Goal: Task Accomplishment & Management: Complete application form

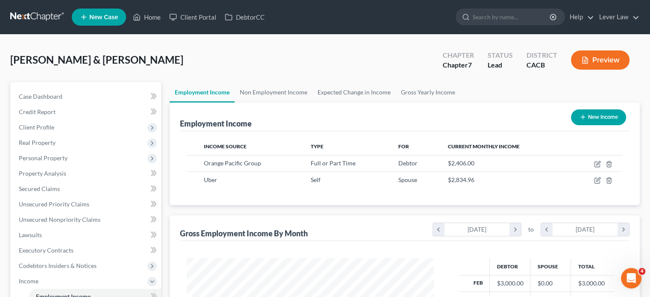
scroll to position [152, 264]
drag, startPoint x: 283, startPoint y: 87, endPoint x: 284, endPoint y: 92, distance: 4.9
click at [283, 87] on link "Non Employment Income" at bounding box center [274, 92] width 78 height 21
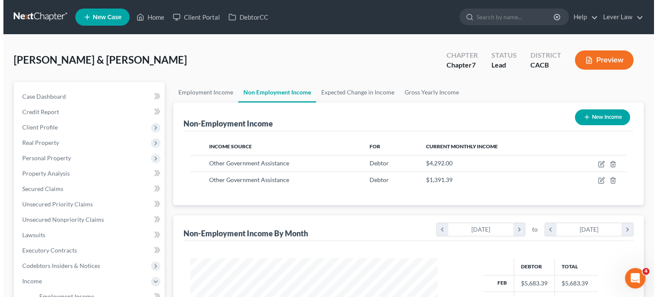
scroll to position [152, 264]
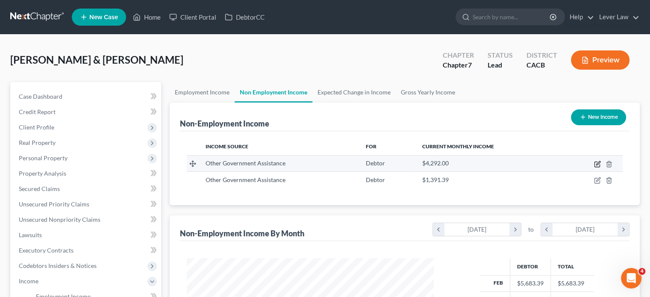
click at [599, 165] on icon "button" at bounding box center [597, 164] width 7 height 7
select select "5"
select select "1"
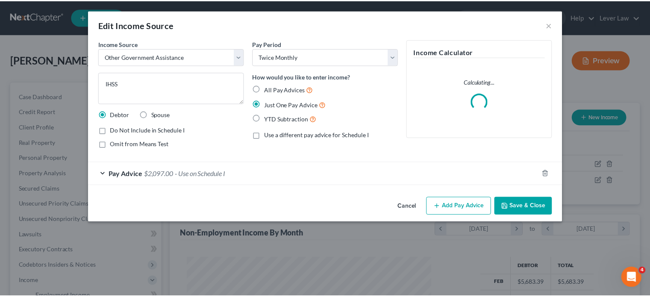
scroll to position [152, 267]
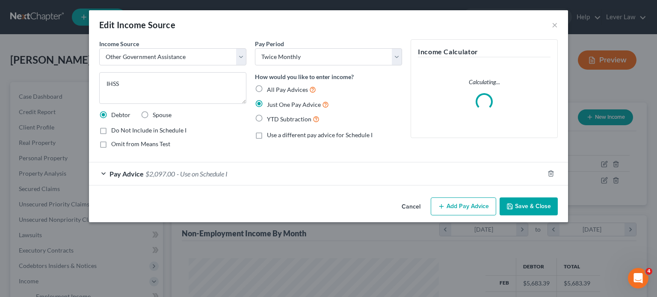
click at [419, 206] on div "Edit Income Source × Income Source * Select Unemployment Disability (from emplo…" at bounding box center [328, 116] width 479 height 212
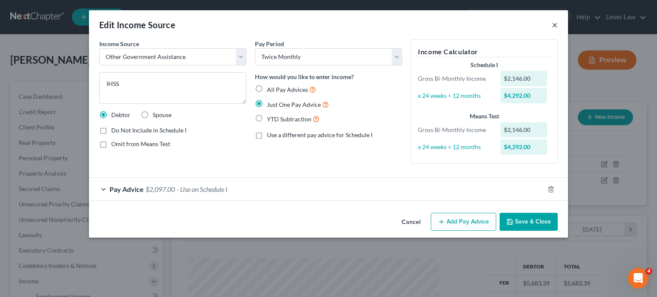
click at [554, 28] on button "×" at bounding box center [555, 25] width 6 height 10
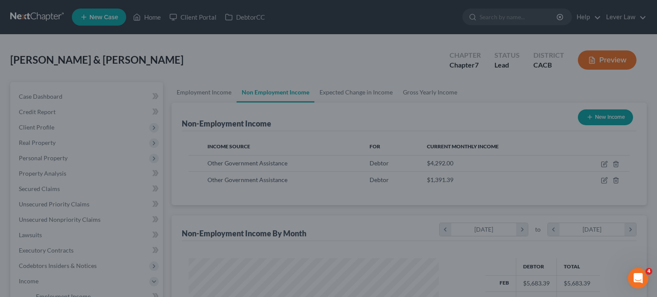
scroll to position [427517, 427405]
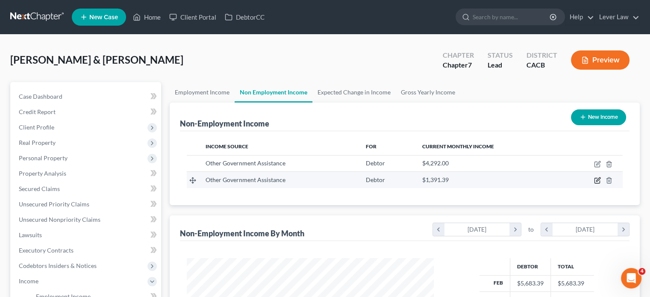
click at [597, 180] on icon "button" at bounding box center [599, 180] width 4 height 4
select select "5"
select select "0"
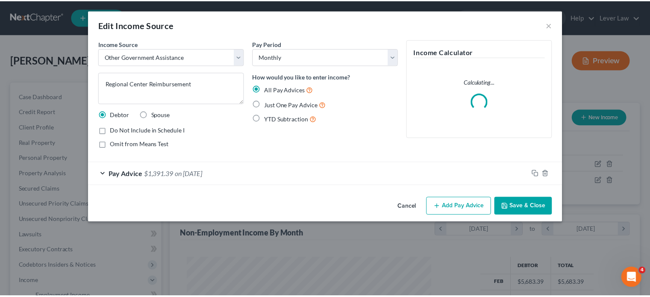
scroll to position [152, 267]
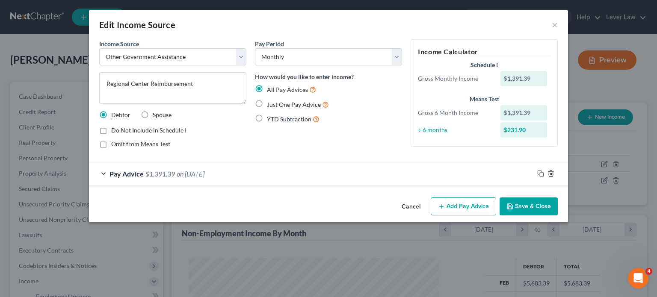
click at [550, 171] on icon "button" at bounding box center [551, 174] width 4 height 6
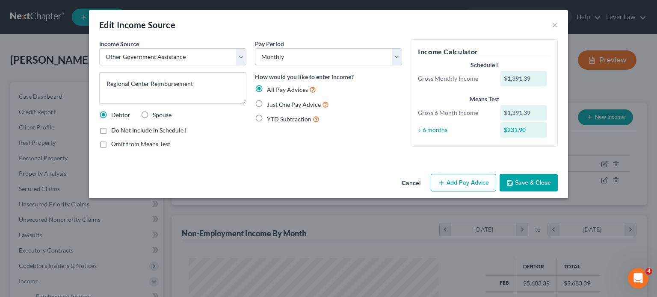
click at [465, 184] on button "Add Pay Advice" at bounding box center [463, 183] width 65 height 18
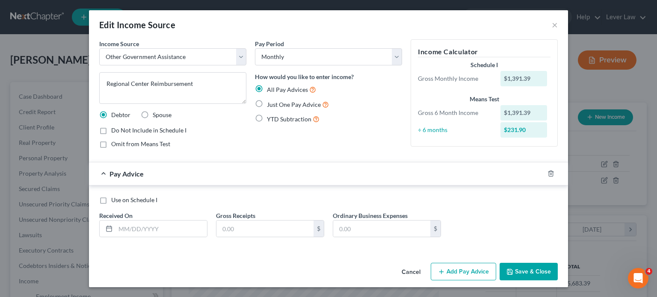
click at [213, 222] on div "Gross Receipts $" at bounding box center [270, 224] width 117 height 26
click at [186, 234] on input "text" at bounding box center [161, 229] width 92 height 16
click at [554, 26] on button "×" at bounding box center [555, 25] width 6 height 10
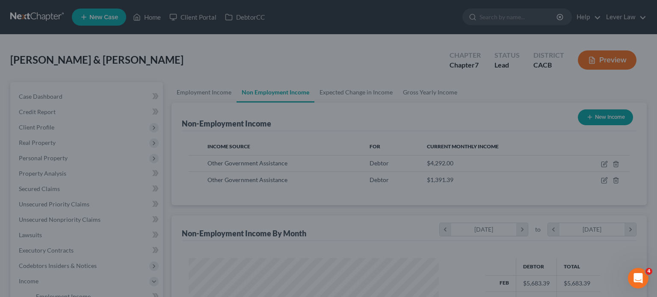
scroll to position [427517, 427405]
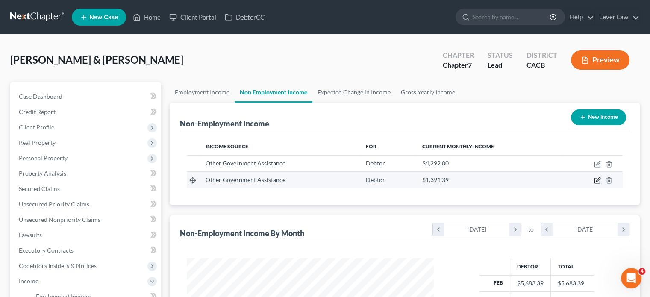
click at [599, 180] on icon "button" at bounding box center [599, 180] width 4 height 4
select select "5"
select select "0"
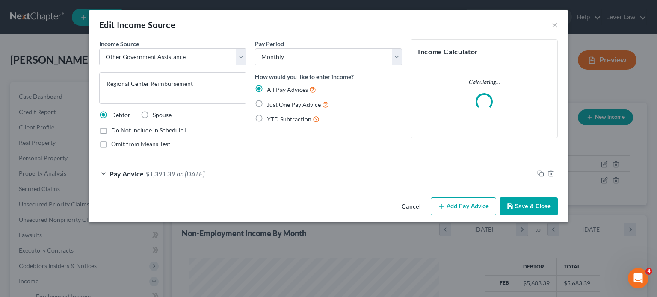
scroll to position [152, 267]
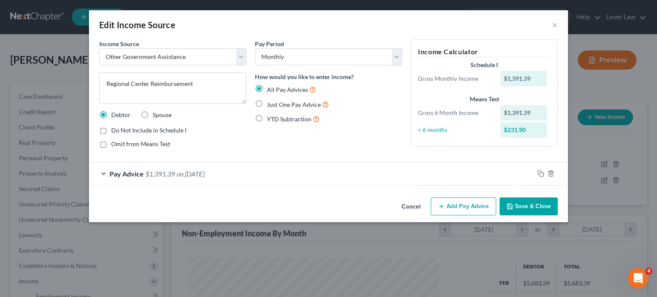
click at [448, 205] on button "Add Pay Advice" at bounding box center [463, 207] width 65 height 18
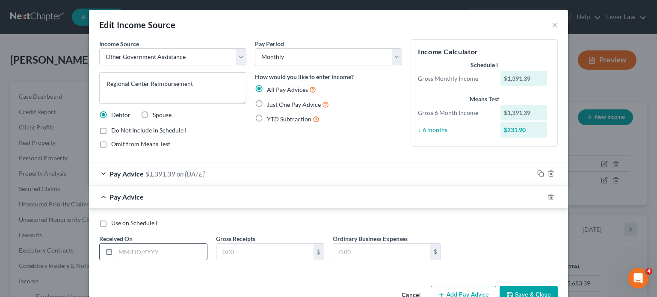
click at [167, 251] on input "text" at bounding box center [161, 252] width 92 height 16
type input "[DATE]"
click at [269, 248] on input "text" at bounding box center [264, 252] width 97 height 16
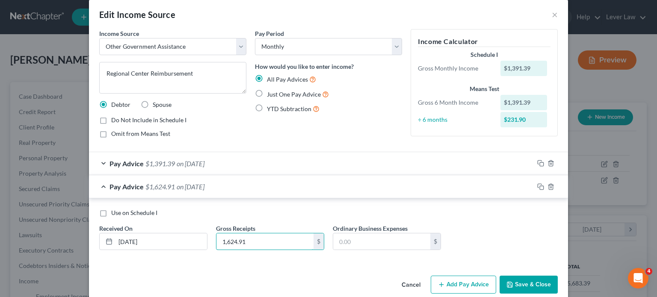
scroll to position [23, 0]
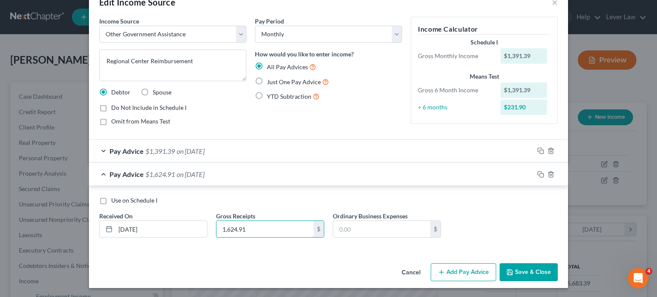
type input "1,624.91"
click at [448, 268] on button "Add Pay Advice" at bounding box center [463, 272] width 65 height 18
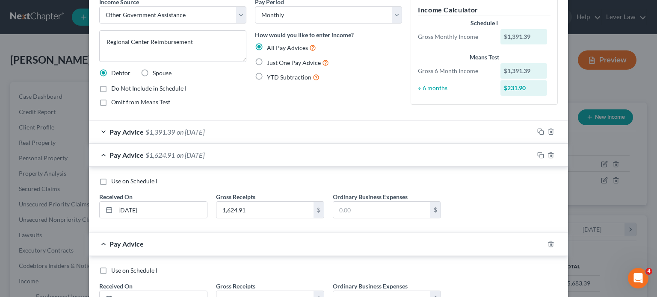
scroll to position [65, 0]
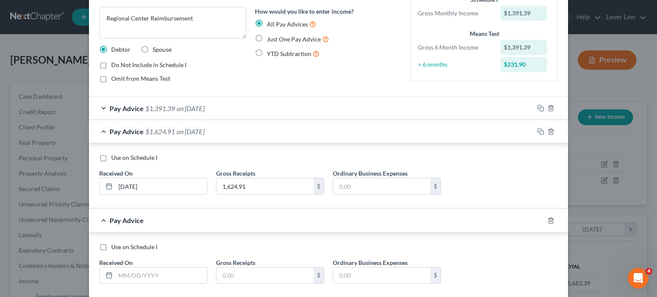
click at [161, 283] on div "Use on Schedule I Received On * Gross Receipts $ Ordinary Business Expenses $" at bounding box center [328, 267] width 467 height 48
click at [168, 276] on input "text" at bounding box center [161, 276] width 92 height 16
type input "[DATE]"
click at [236, 279] on input "text" at bounding box center [264, 276] width 97 height 16
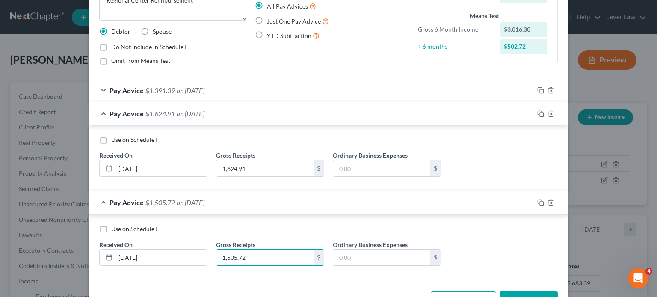
scroll to position [111, 0]
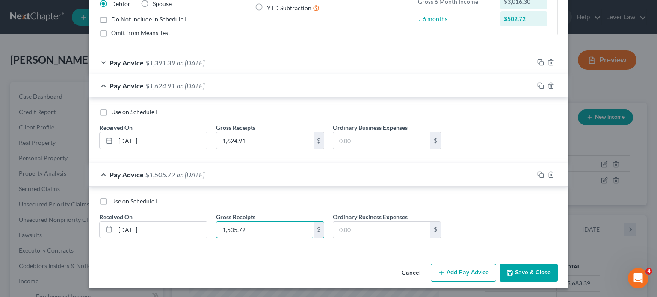
type input "1,505.72"
click at [470, 275] on button "Add Pay Advice" at bounding box center [463, 273] width 65 height 18
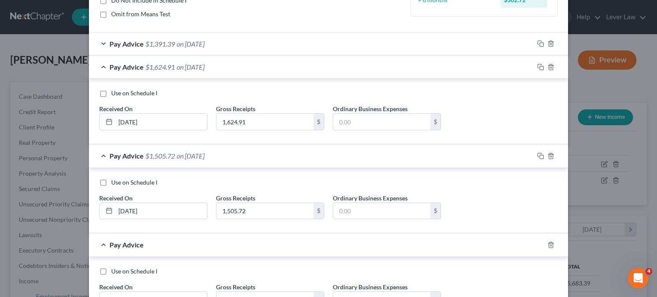
scroll to position [154, 0]
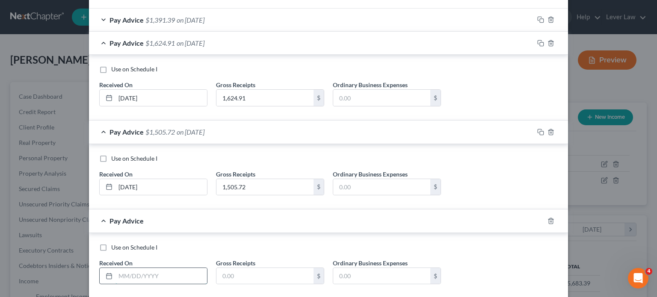
click at [157, 273] on input "text" at bounding box center [161, 276] width 92 height 16
type input "[DATE]"
click at [246, 277] on input "text" at bounding box center [264, 276] width 97 height 16
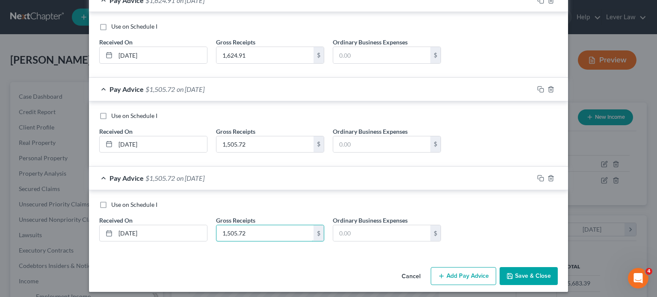
scroll to position [200, 0]
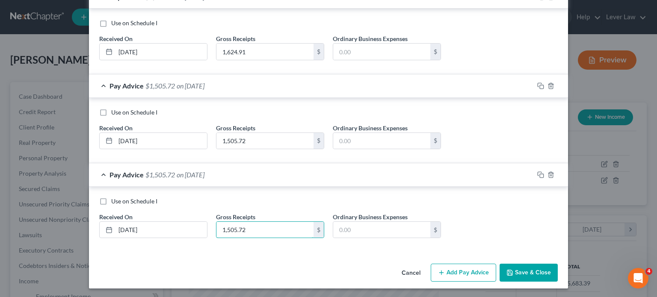
type input "1,505.72"
click at [461, 274] on button "Add Pay Advice" at bounding box center [463, 273] width 65 height 18
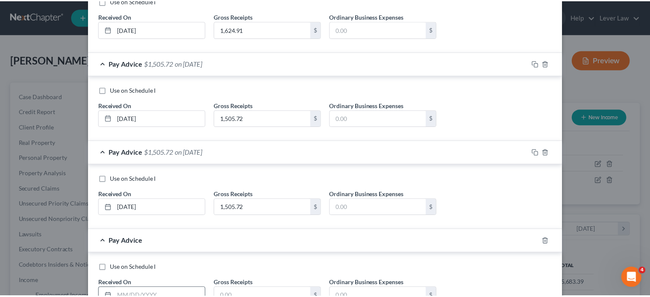
scroll to position [286, 0]
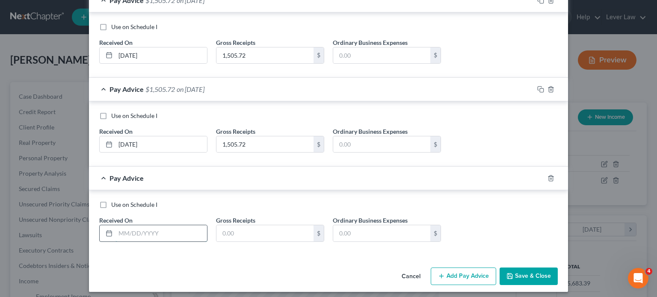
click at [174, 232] on input "text" at bounding box center [161, 233] width 92 height 16
type input "[DATE]"
click at [259, 232] on input "text" at bounding box center [264, 233] width 97 height 16
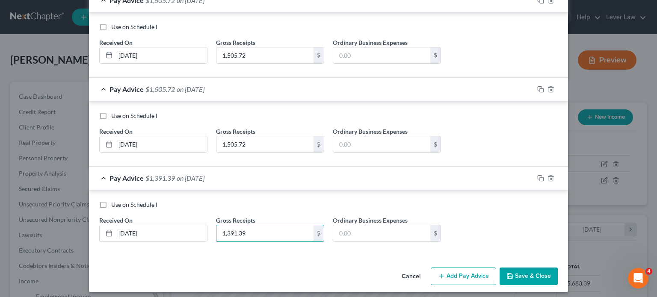
type input "1,391.39"
click at [506, 269] on button "Save & Close" at bounding box center [529, 277] width 58 height 18
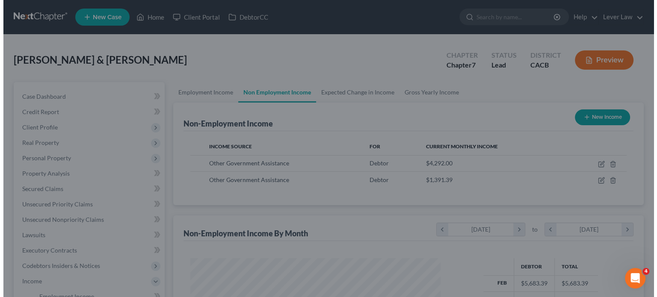
scroll to position [427517, 427405]
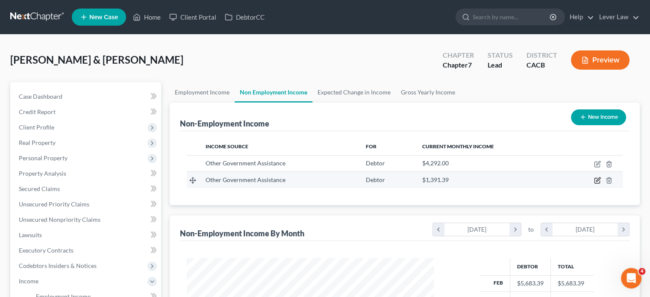
click at [598, 179] on icon "button" at bounding box center [599, 180] width 4 height 4
select select "5"
select select "0"
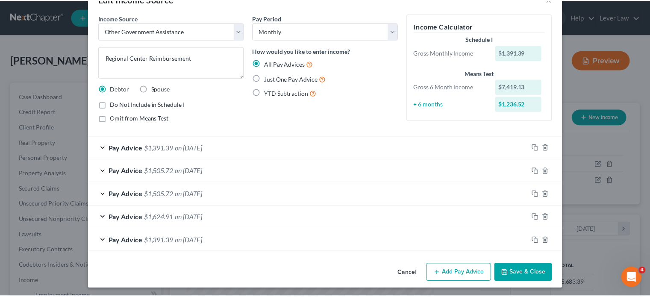
scroll to position [27, 0]
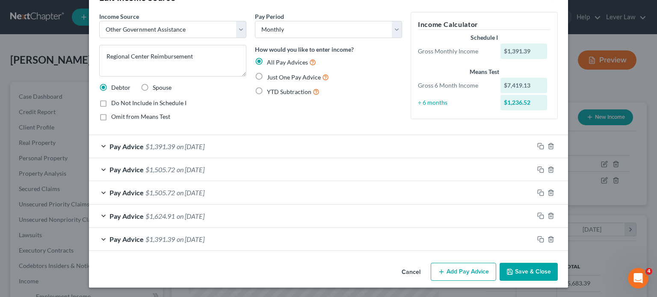
click at [529, 275] on button "Save & Close" at bounding box center [529, 272] width 58 height 18
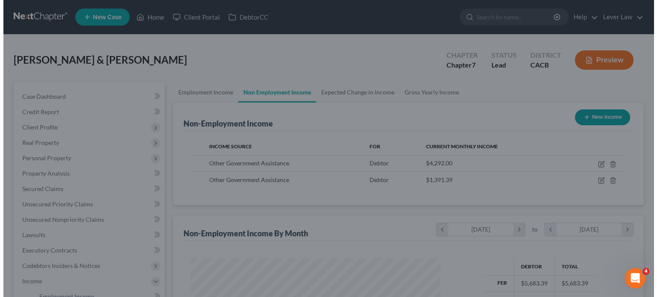
scroll to position [427517, 427405]
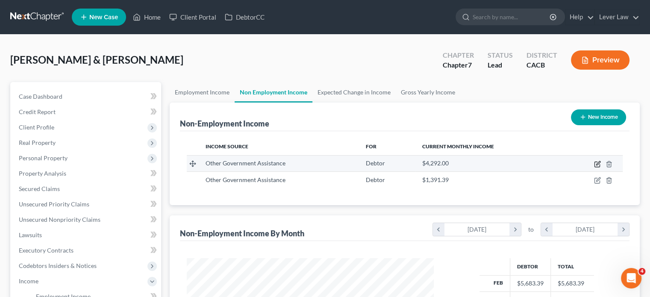
click at [597, 162] on icon "button" at bounding box center [597, 164] width 7 height 7
select select "5"
select select "1"
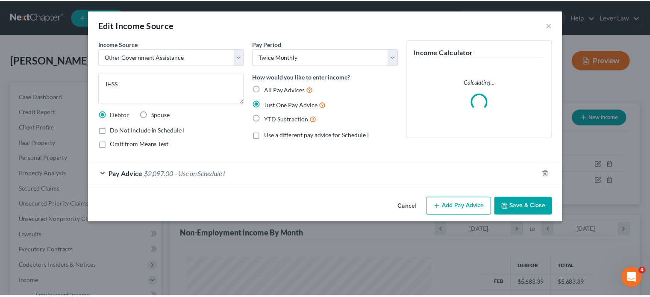
scroll to position [152, 267]
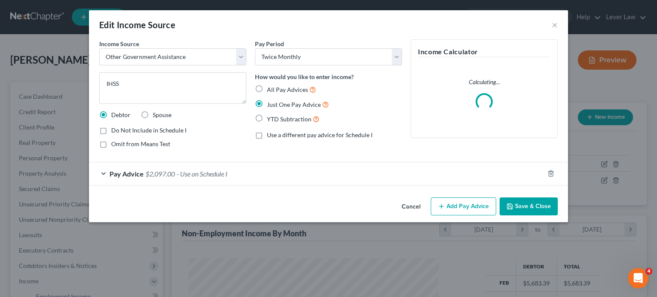
click at [300, 92] on span "All Pay Advices" at bounding box center [287, 89] width 41 height 7
click at [276, 90] on input "All Pay Advices" at bounding box center [273, 88] width 6 height 6
radio input "true"
click at [281, 170] on div "Pay Advice $2,097.00 - Use on Schedule I" at bounding box center [316, 174] width 455 height 23
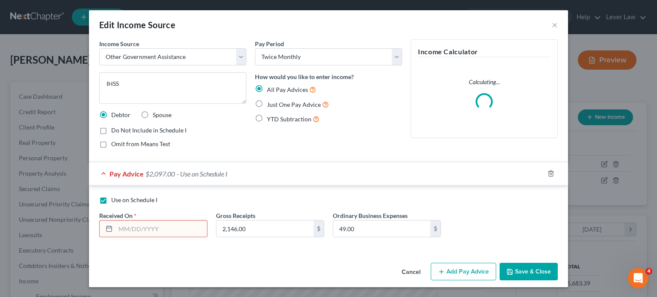
drag, startPoint x: 165, startPoint y: 229, endPoint x: 168, endPoint y: 223, distance: 6.7
click at [165, 229] on input "text" at bounding box center [161, 229] width 92 height 16
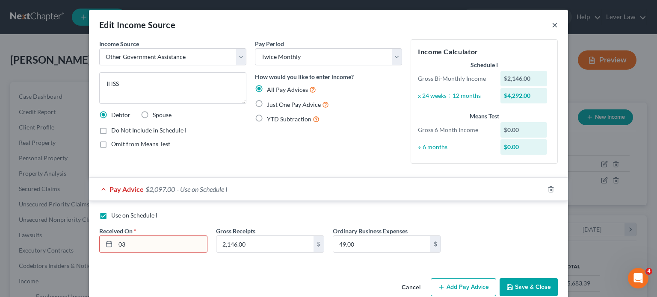
type input "03"
click at [552, 27] on button "×" at bounding box center [555, 25] width 6 height 10
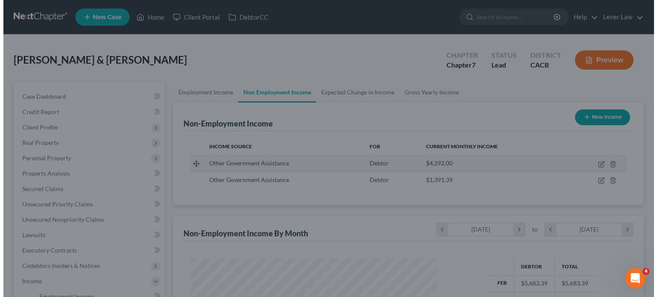
scroll to position [427517, 427405]
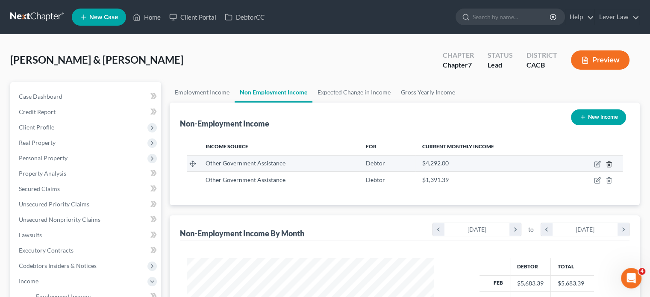
click at [606, 164] on icon "button" at bounding box center [609, 164] width 7 height 7
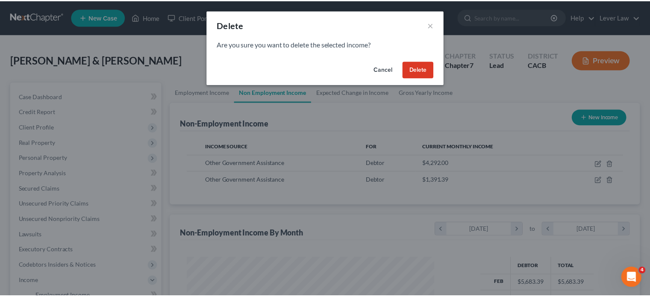
scroll to position [152, 267]
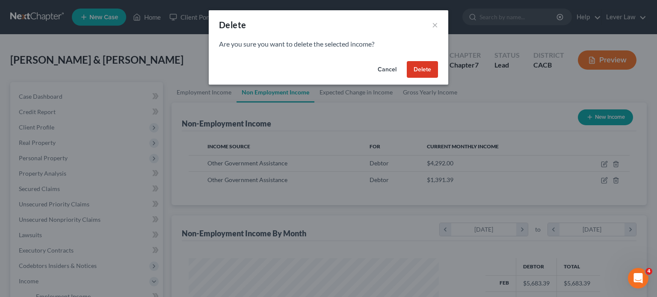
click at [429, 69] on button "Delete" at bounding box center [422, 69] width 31 height 17
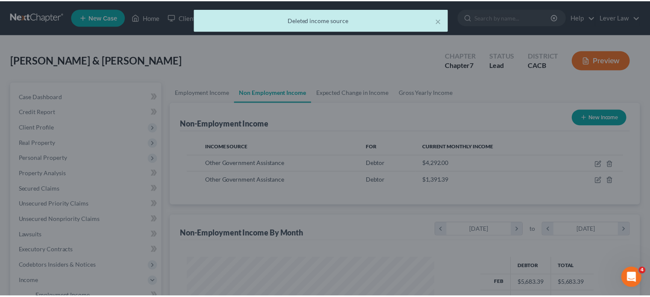
scroll to position [427517, 427405]
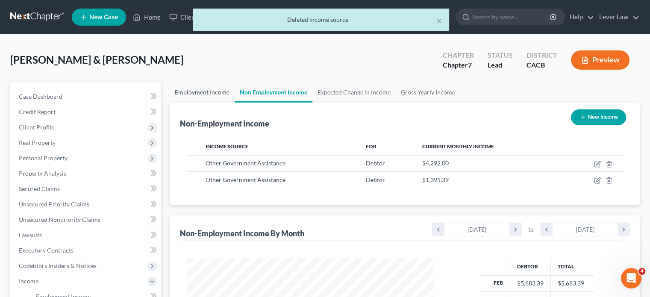
click at [204, 94] on link "Employment Income" at bounding box center [202, 92] width 65 height 21
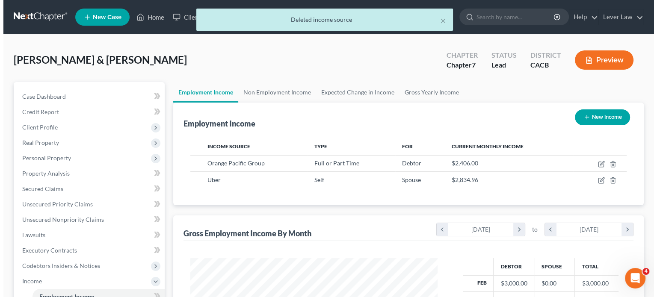
scroll to position [152, 264]
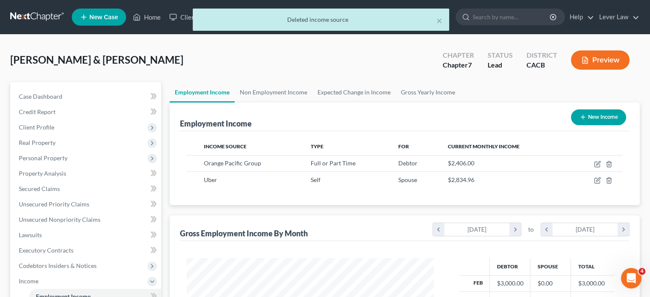
click at [594, 115] on button "New Income" at bounding box center [598, 117] width 55 height 16
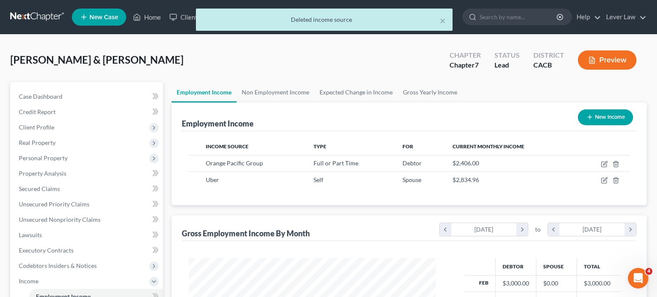
select select "0"
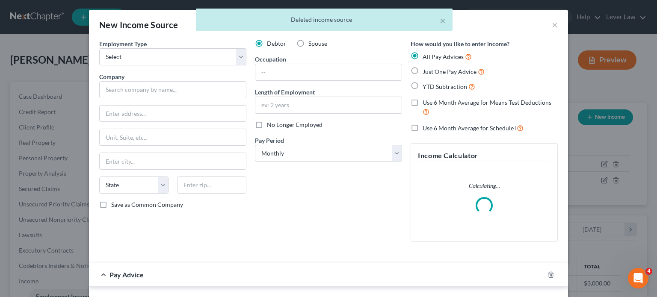
scroll to position [152, 267]
drag, startPoint x: 177, startPoint y: 55, endPoint x: 177, endPoint y: 59, distance: 4.3
click at [177, 55] on select "Select Full or [DEMOGRAPHIC_DATA] Employment Self Employment" at bounding box center [172, 56] width 147 height 17
select select "0"
click at [99, 48] on select "Select Full or [DEMOGRAPHIC_DATA] Employment Self Employment" at bounding box center [172, 56] width 147 height 17
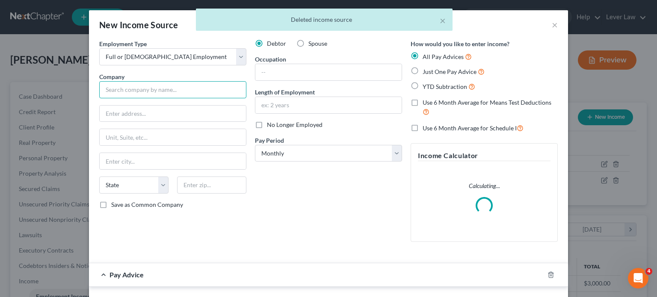
click at [166, 94] on input "text" at bounding box center [172, 89] width 147 height 17
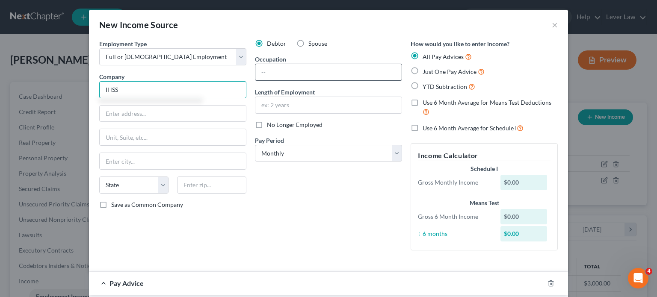
type input "IHSS"
click at [316, 75] on input "text" at bounding box center [328, 72] width 146 height 16
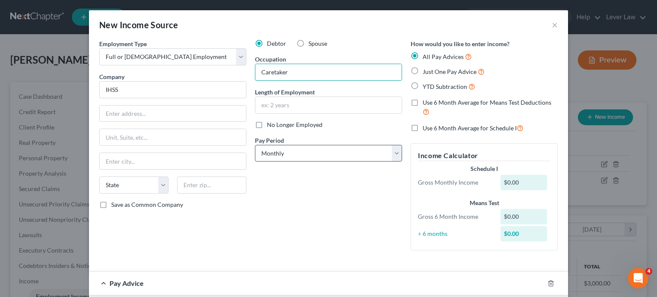
type input "Caretaker"
click at [316, 155] on select "Select Monthly Twice Monthly Every Other Week Weekly" at bounding box center [328, 153] width 147 height 17
select select "1"
click at [255, 145] on select "Select Monthly Twice Monthly Every Other Week Weekly" at bounding box center [328, 153] width 147 height 17
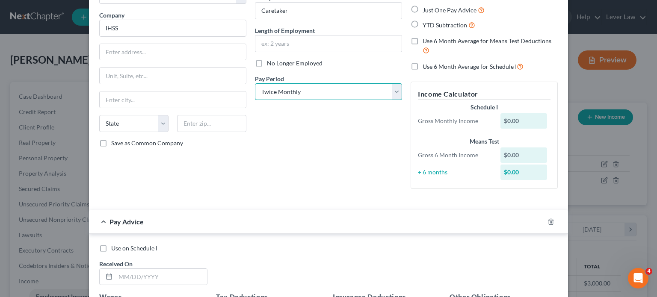
scroll to position [86, 0]
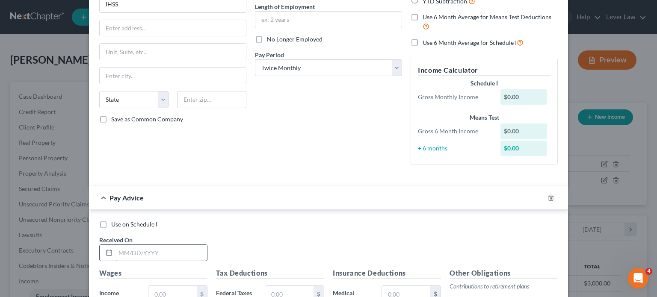
click at [166, 246] on input "text" at bounding box center [161, 253] width 92 height 16
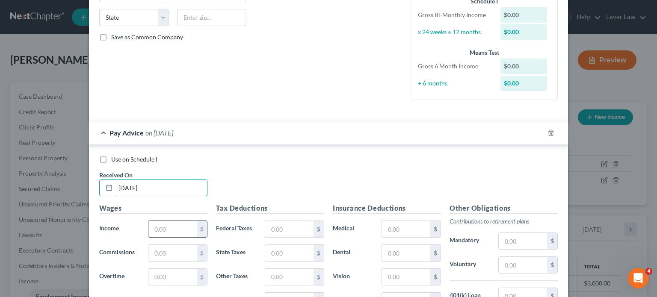
scroll to position [171, 0]
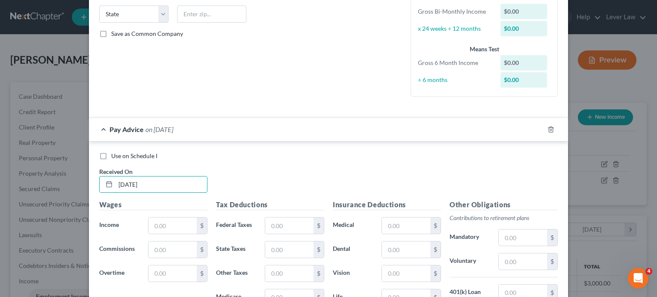
type input "[DATE]"
click at [165, 211] on div "Wages Income * $ Commissions $ Overtime $" at bounding box center [153, 268] width 117 height 137
click at [162, 224] on input "text" at bounding box center [172, 226] width 48 height 16
type input "2,016.50"
click at [164, 275] on input "text" at bounding box center [172, 274] width 48 height 16
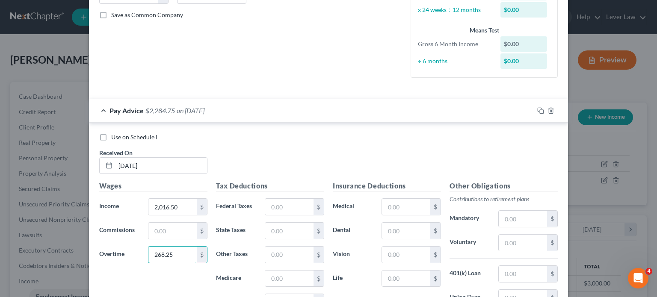
scroll to position [257, 0]
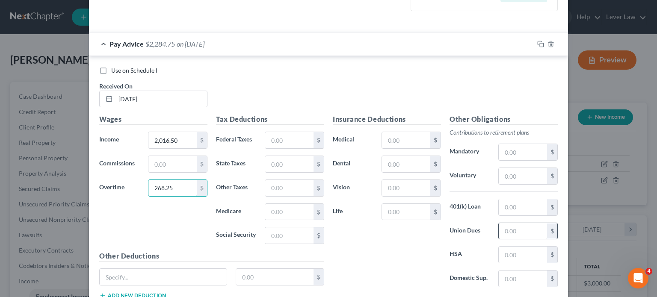
type input "268.25"
click at [506, 230] on input "text" at bounding box center [523, 231] width 48 height 16
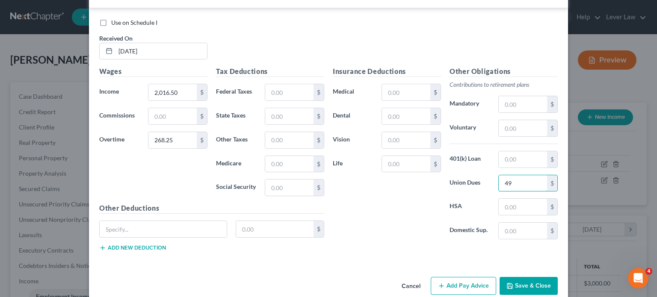
scroll to position [317, 0]
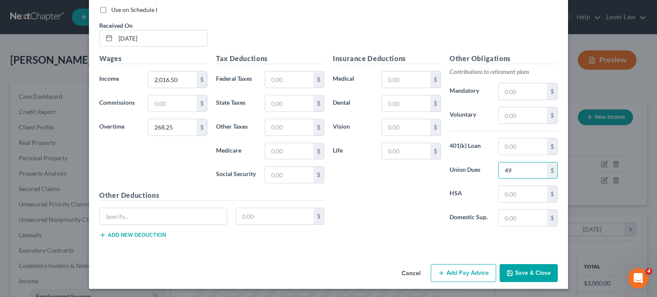
type input "49"
click at [465, 273] on button "Add Pay Advice" at bounding box center [463, 273] width 65 height 18
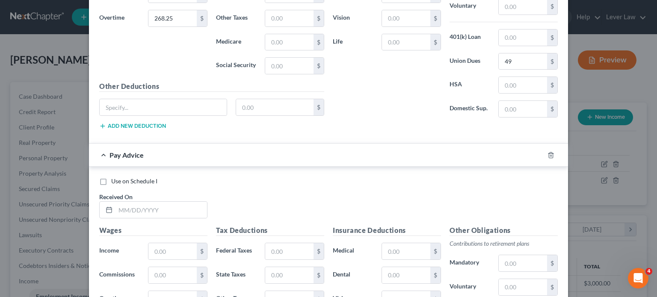
scroll to position [446, 0]
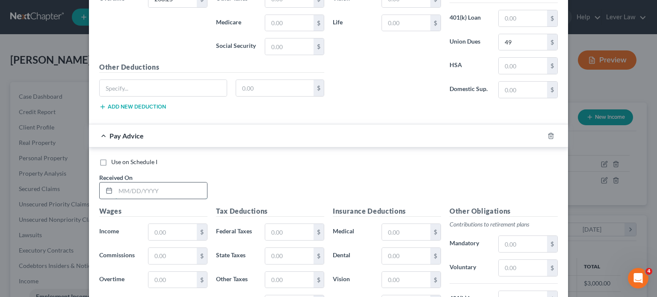
click at [163, 191] on input "text" at bounding box center [161, 191] width 92 height 16
type input "[DATE]"
drag, startPoint x: 158, startPoint y: 235, endPoint x: 151, endPoint y: 240, distance: 8.6
click at [158, 235] on input "text" at bounding box center [172, 232] width 48 height 16
type input "2,109.00"
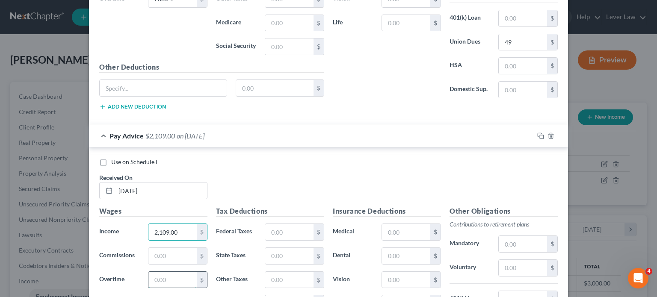
click at [154, 282] on input "text" at bounding box center [172, 280] width 48 height 16
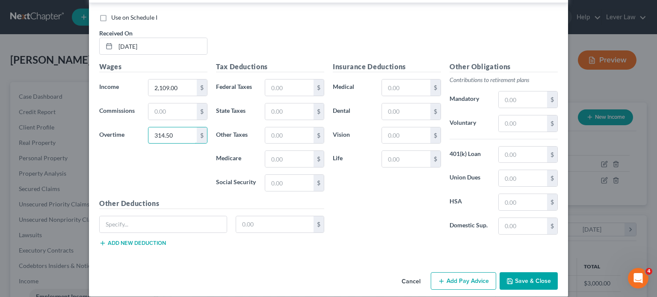
scroll to position [597, 0]
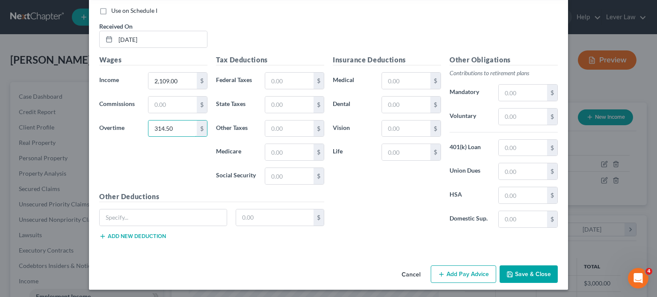
type input "314.50"
click at [464, 273] on button "Add Pay Advice" at bounding box center [463, 275] width 65 height 18
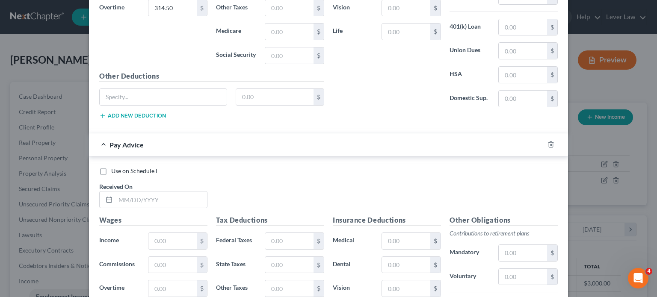
scroll to position [725, 0]
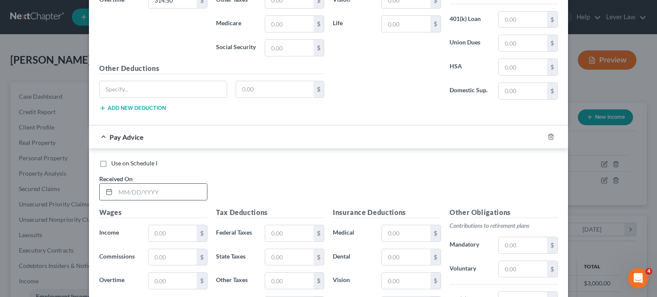
click at [142, 193] on input "text" at bounding box center [161, 192] width 92 height 16
type input "[DATE]"
click at [172, 229] on input "text" at bounding box center [172, 233] width 48 height 16
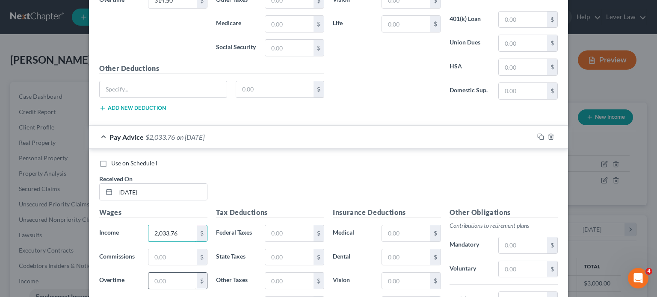
type input "2,033.76"
click at [162, 276] on input "text" at bounding box center [172, 281] width 48 height 16
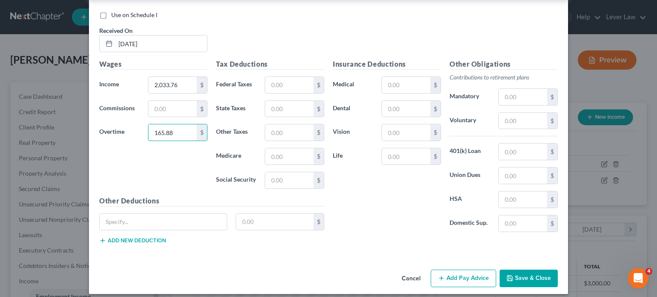
scroll to position [876, 0]
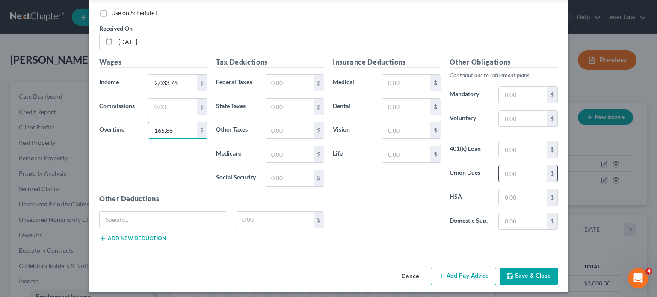
type input "165.88"
drag, startPoint x: 503, startPoint y: 168, endPoint x: 512, endPoint y: 169, distance: 8.6
click at [511, 169] on input "text" at bounding box center [523, 174] width 48 height 16
type input "49"
click at [472, 275] on button "Add Pay Advice" at bounding box center [463, 277] width 65 height 18
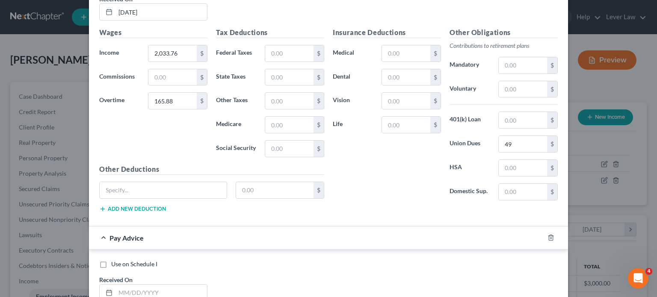
scroll to position [961, 0]
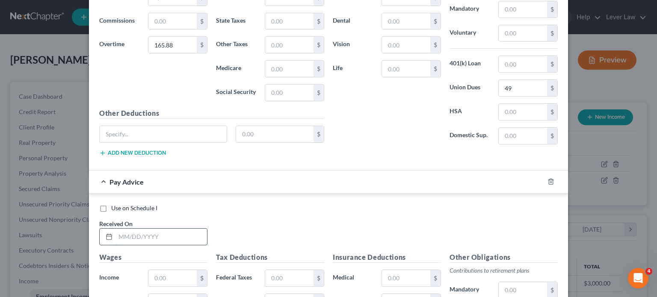
click at [143, 236] on input "text" at bounding box center [161, 237] width 92 height 16
type input "[DATE]"
click at [165, 279] on input "text" at bounding box center [172, 278] width 48 height 16
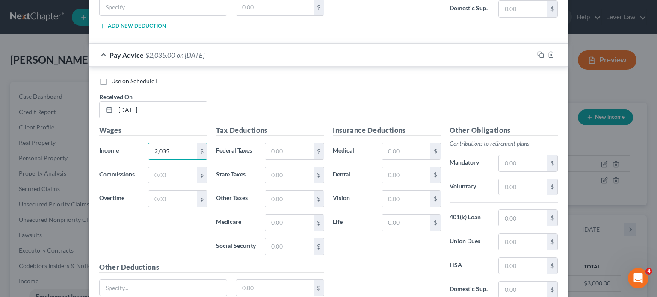
scroll to position [1090, 0]
type input "2,035"
click at [171, 195] on input "text" at bounding box center [172, 197] width 48 height 16
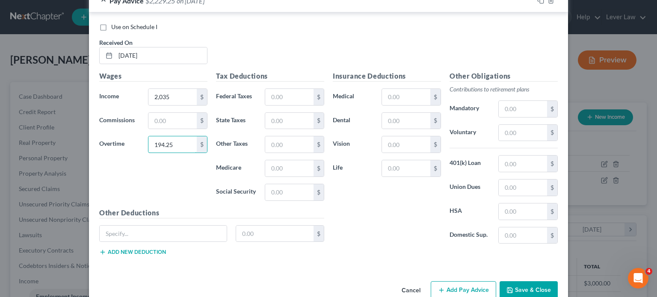
scroll to position [1156, 0]
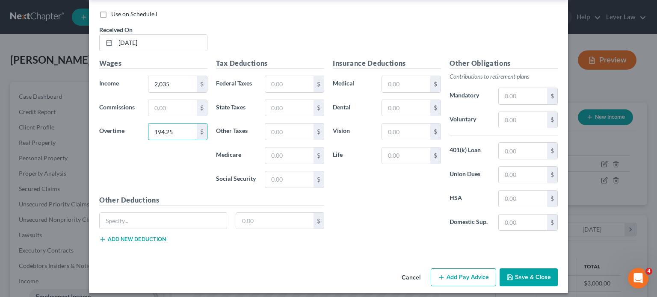
type input "194.25"
click at [467, 269] on button "Add Pay Advice" at bounding box center [463, 278] width 65 height 18
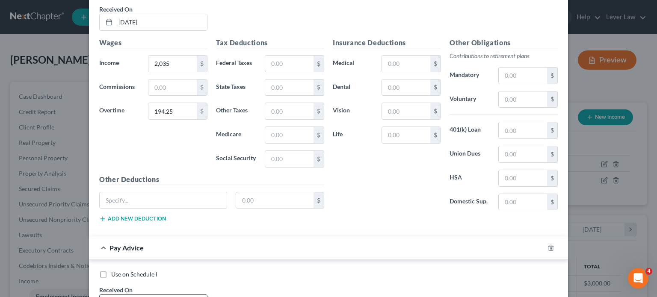
scroll to position [1241, 0]
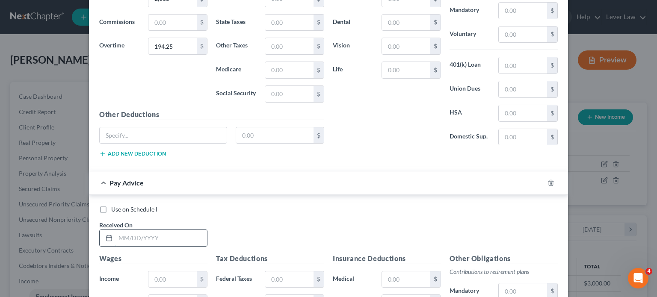
click at [180, 232] on input "text" at bounding box center [161, 238] width 92 height 16
type input "[DATE]"
click at [180, 272] on input "text" at bounding box center [172, 280] width 48 height 16
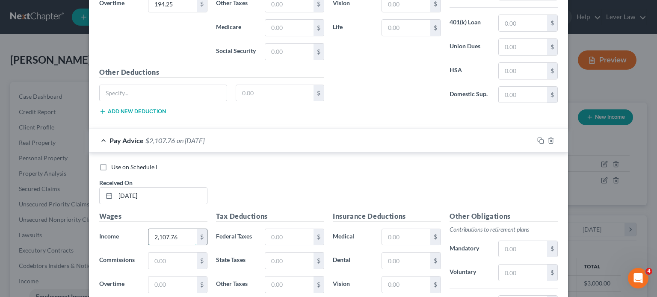
scroll to position [1284, 0]
type input "2,107.76"
click at [184, 278] on input "text" at bounding box center [172, 284] width 48 height 16
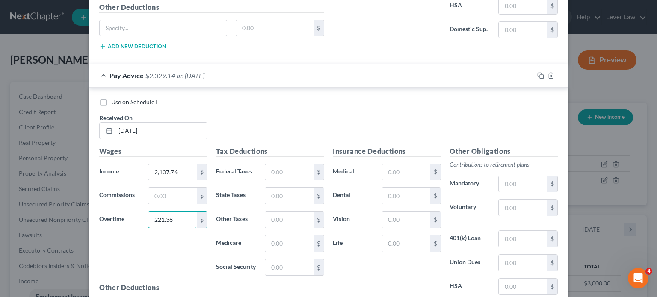
scroll to position [1412, 0]
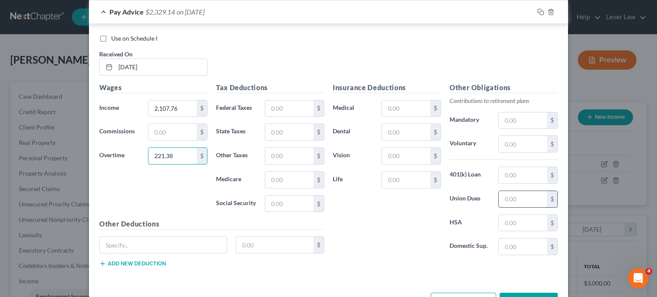
type input "221.38"
click at [515, 198] on input "text" at bounding box center [523, 199] width 48 height 16
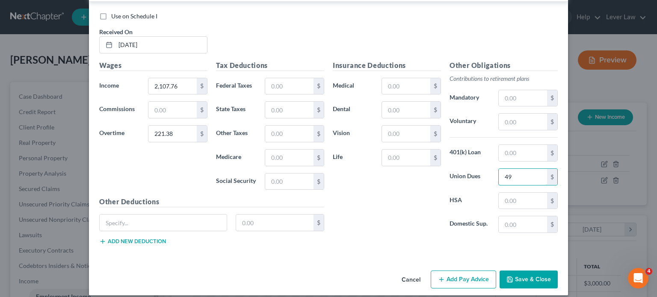
scroll to position [1435, 0]
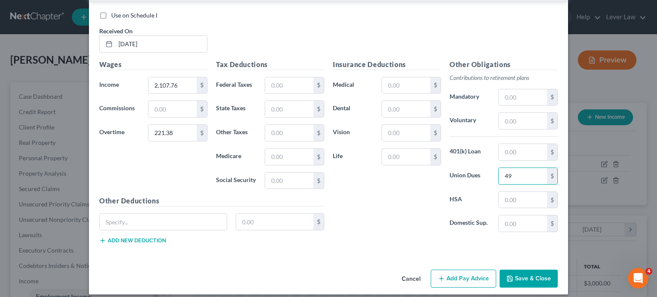
type input "49"
click at [473, 272] on button "Add Pay Advice" at bounding box center [463, 279] width 65 height 18
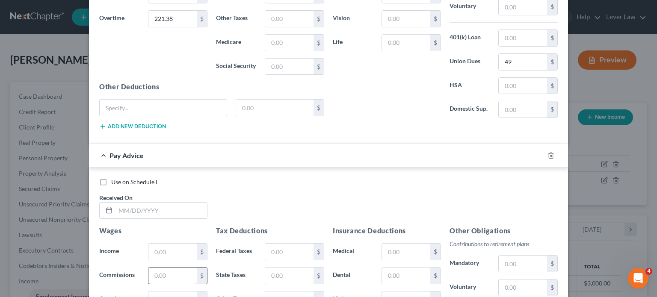
scroll to position [1564, 0]
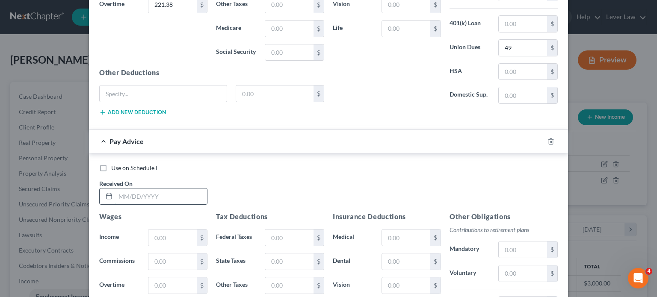
click at [159, 191] on input "text" at bounding box center [161, 197] width 92 height 16
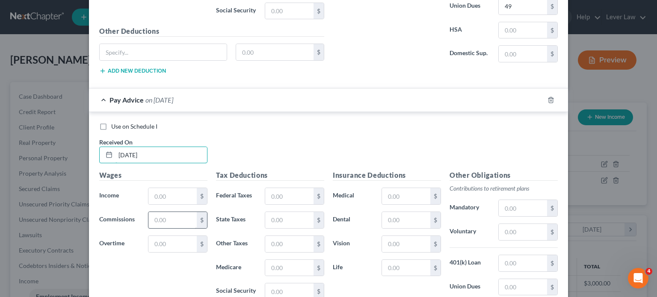
scroll to position [1606, 0]
type input "[DATE]"
click at [192, 189] on input "text" at bounding box center [172, 195] width 48 height 16
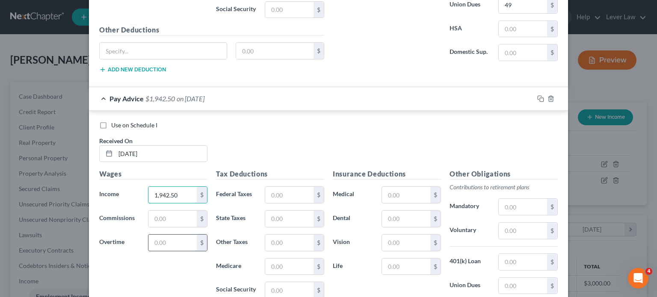
type input "1,942.50"
click at [178, 236] on input "text" at bounding box center [172, 243] width 48 height 16
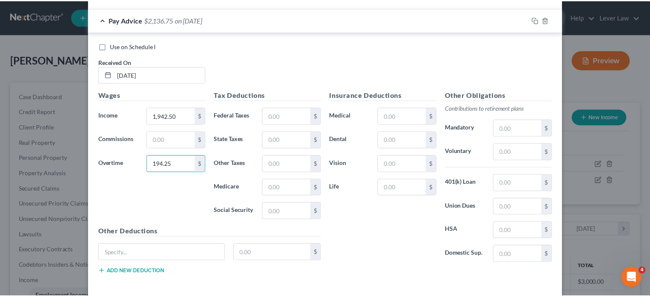
scroll to position [1692, 0]
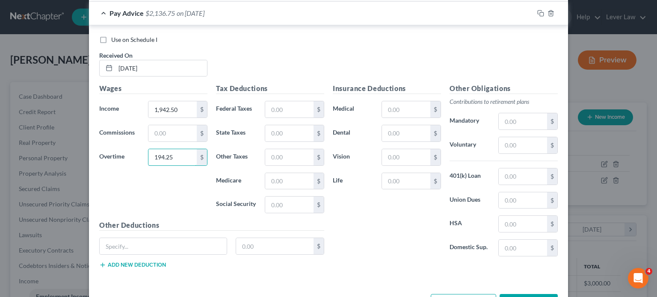
type input "194.25"
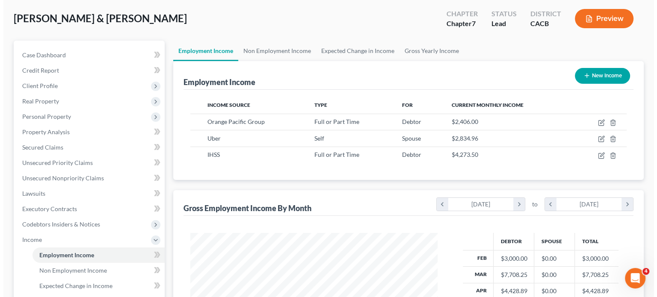
scroll to position [43, 0]
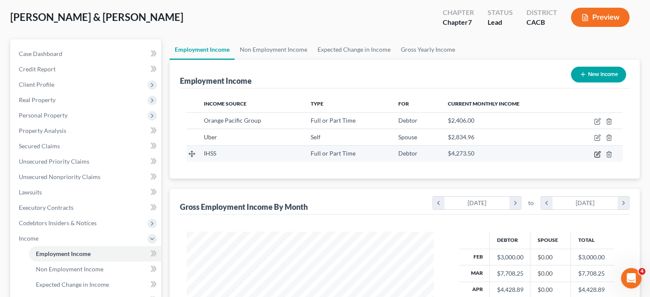
click at [597, 152] on icon "button" at bounding box center [597, 154] width 7 height 7
select select "0"
select select "1"
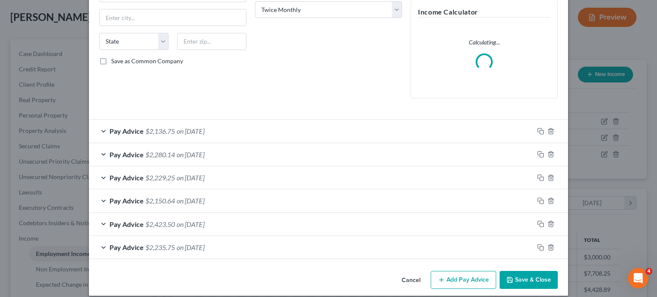
scroll to position [151, 0]
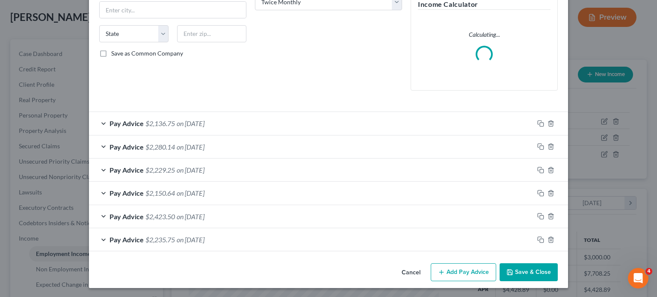
click at [443, 275] on button "Add Pay Advice" at bounding box center [463, 272] width 65 height 18
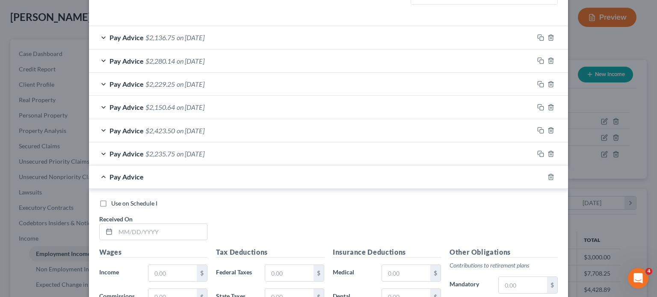
scroll to position [280, 0]
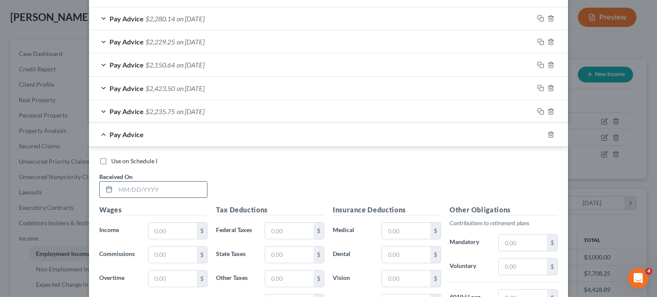
click at [156, 182] on input "text" at bounding box center [161, 190] width 92 height 16
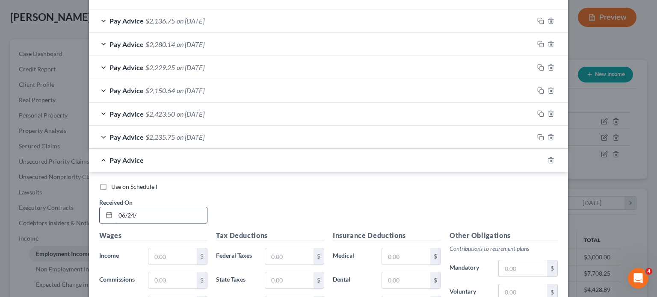
scroll to position [305, 0]
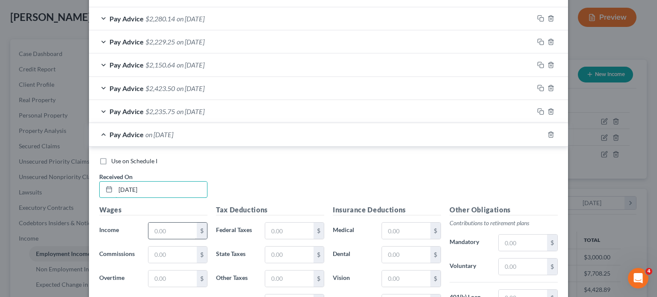
type input "[DATE]"
click at [173, 232] on input "text" at bounding box center [172, 231] width 48 height 16
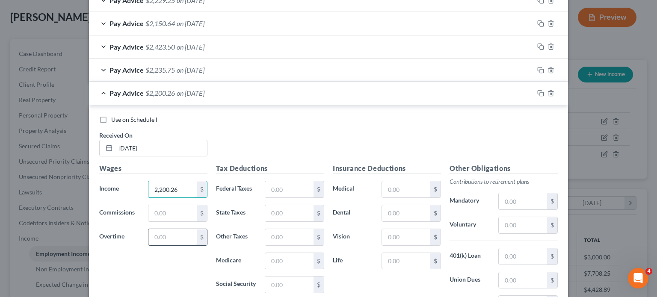
scroll to position [348, 0]
type input "2,200.26"
click at [165, 235] on input "text" at bounding box center [172, 236] width 48 height 16
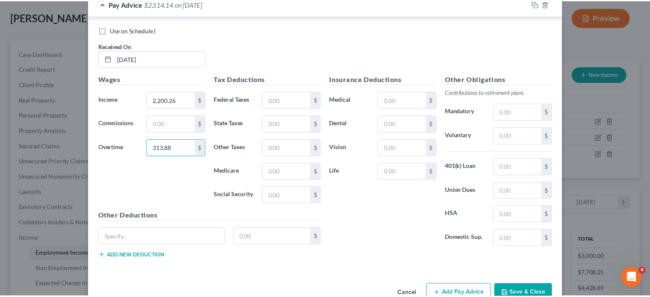
scroll to position [456, 0]
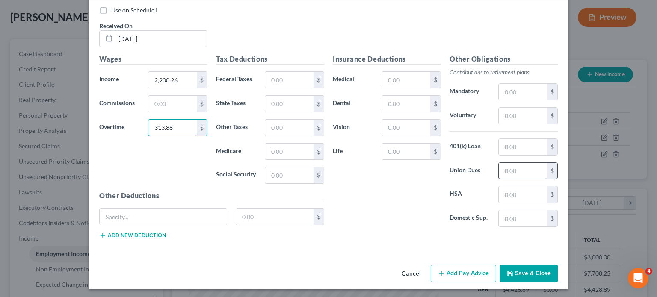
type input "313.88"
click at [514, 171] on input "text" at bounding box center [523, 171] width 48 height 16
type input "49"
click at [513, 272] on button "Save & Close" at bounding box center [529, 274] width 58 height 18
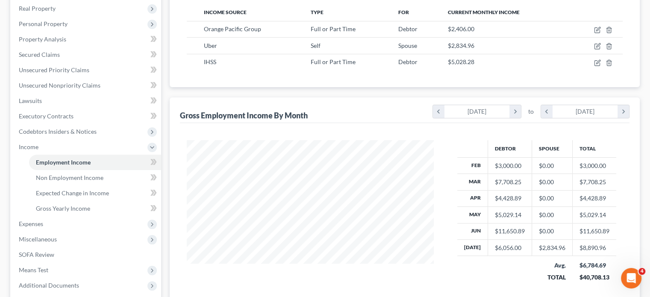
scroll to position [218, 0]
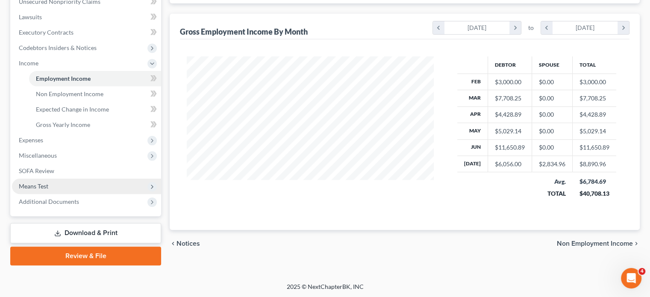
click at [86, 187] on span "Means Test" at bounding box center [86, 186] width 149 height 15
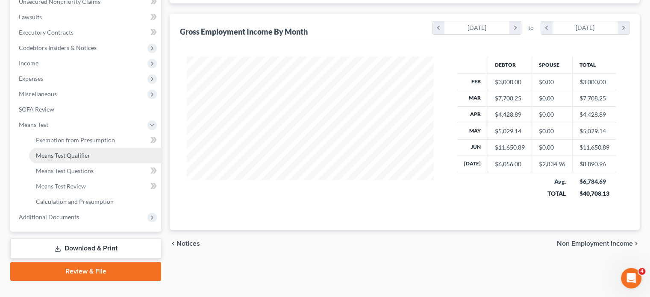
click at [93, 159] on link "Means Test Qualifier" at bounding box center [95, 155] width 132 height 15
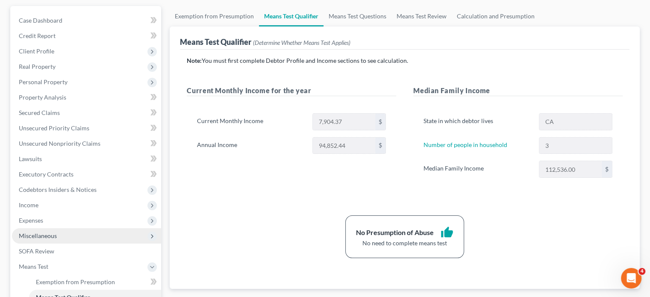
scroll to position [128, 0]
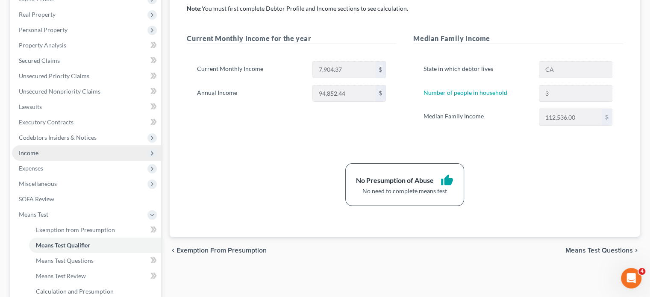
click at [74, 154] on span "Income" at bounding box center [86, 152] width 149 height 15
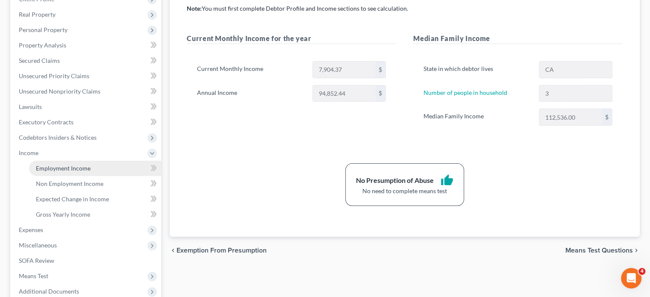
click at [74, 168] on span "Employment Income" at bounding box center [63, 168] width 55 height 7
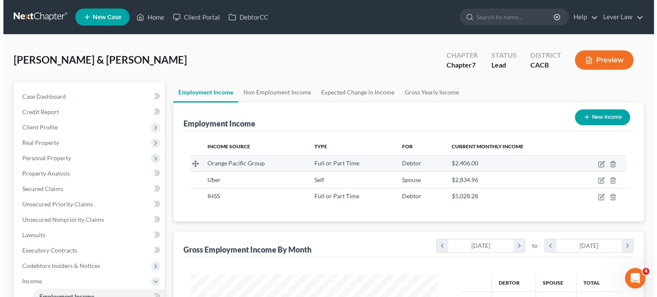
scroll to position [152, 264]
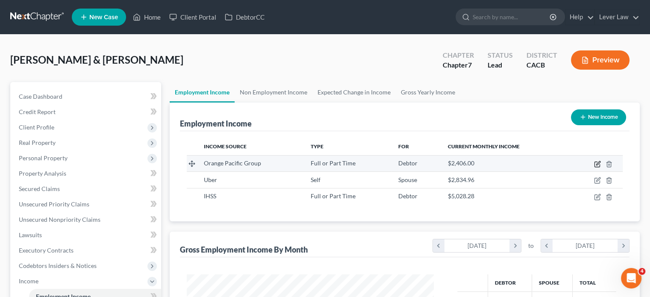
click at [597, 162] on icon "button" at bounding box center [597, 164] width 7 height 7
select select "0"
select select "4"
select select "0"
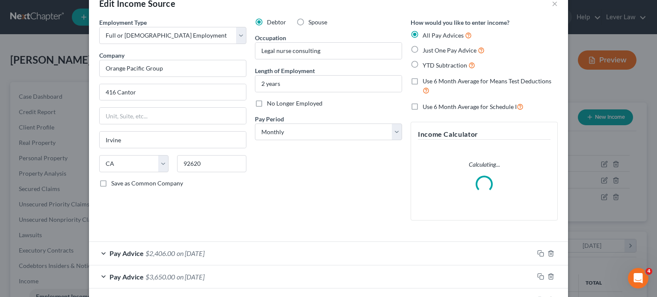
scroll to position [3, 0]
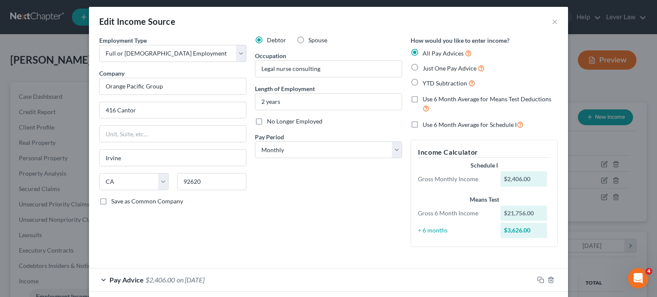
click at [451, 83] on span "YTD Subtraction" at bounding box center [445, 83] width 44 height 7
click at [423, 80] on label "YTD Subtraction" at bounding box center [449, 83] width 53 height 10
click at [426, 80] on input "YTD Subtraction" at bounding box center [429, 81] width 6 height 6
radio input "true"
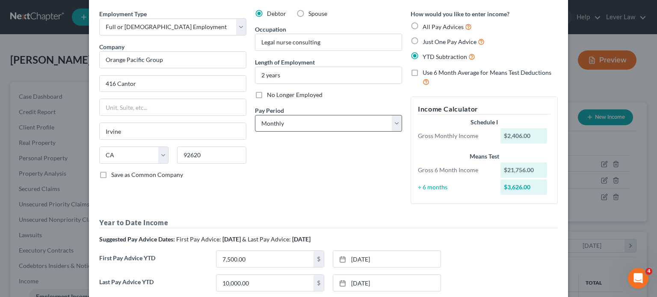
scroll to position [0, 0]
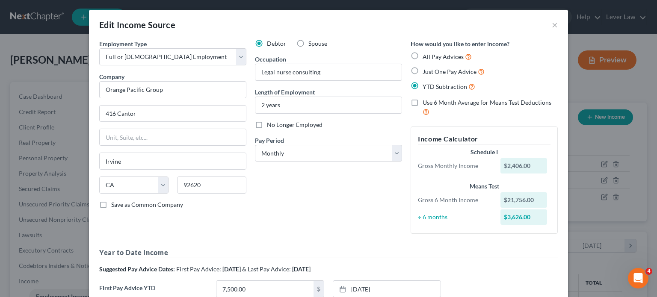
click at [426, 59] on span "All Pay Advices" at bounding box center [443, 56] width 41 height 7
click at [426, 57] on input "All Pay Advices" at bounding box center [429, 55] width 6 height 6
radio input "true"
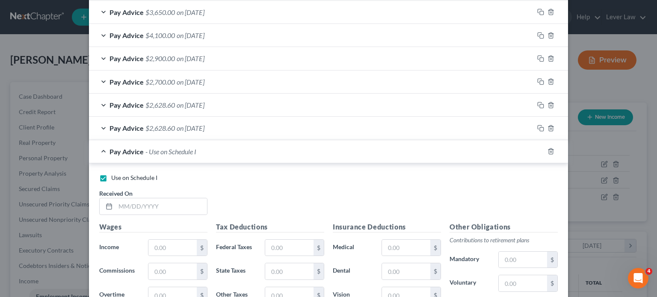
scroll to position [299, 0]
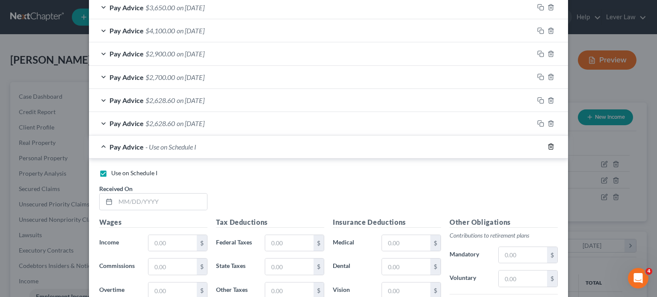
click at [547, 147] on icon "button" at bounding box center [550, 146] width 7 height 7
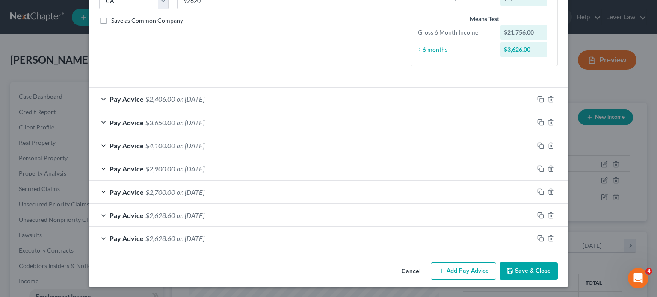
scroll to position [183, 0]
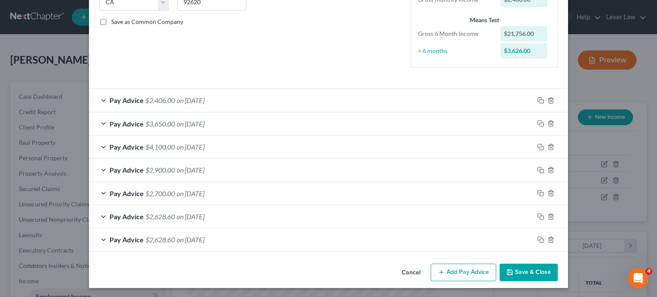
click at [258, 244] on div "Pay Advice $2,628.60 on [DATE]" at bounding box center [311, 239] width 445 height 23
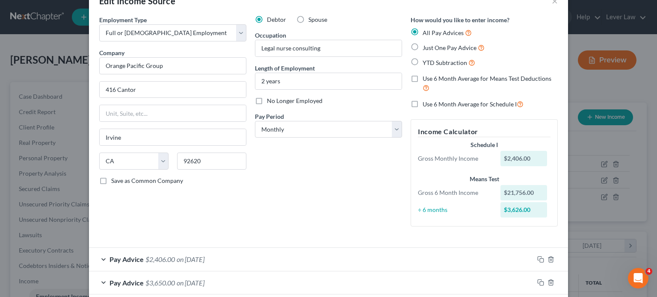
scroll to position [0, 0]
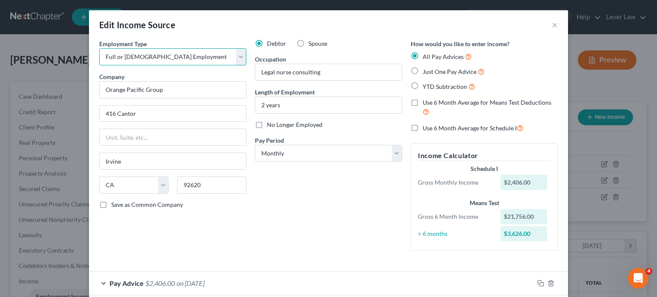
drag, startPoint x: 213, startPoint y: 59, endPoint x: 209, endPoint y: 61, distance: 4.6
click at [212, 58] on select "Select Full or [DEMOGRAPHIC_DATA] Employment Self Employment" at bounding box center [172, 56] width 147 height 17
select select "1"
click at [99, 48] on select "Select Full or [DEMOGRAPHIC_DATA] Employment Self Employment" at bounding box center [172, 56] width 147 height 17
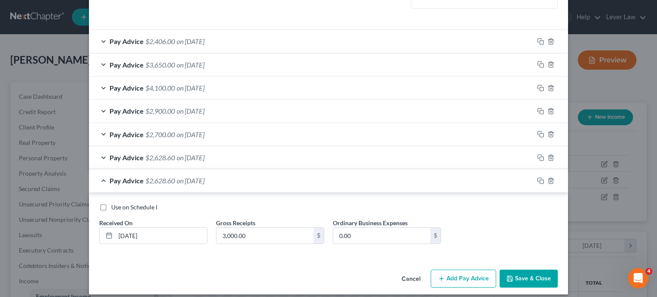
scroll to position [248, 0]
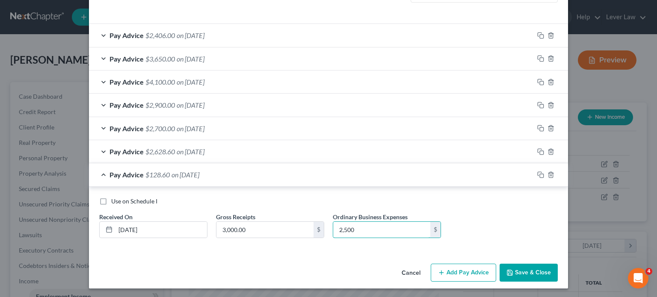
type input "2,500"
click at [231, 148] on div "Pay Advice $2,628.60 on [DATE]" at bounding box center [311, 151] width 445 height 23
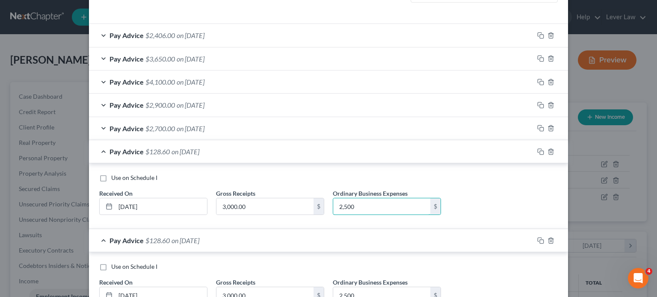
type input "2,500"
click at [225, 128] on div "Pay Advice $2,700.00 on [DATE]" at bounding box center [311, 128] width 445 height 23
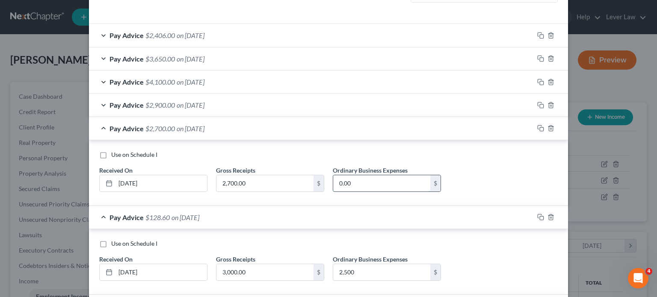
click at [358, 175] on input "0.00" at bounding box center [381, 183] width 97 height 16
type input "2,500"
drag, startPoint x: 216, startPoint y: 107, endPoint x: 221, endPoint y: 109, distance: 5.3
click at [204, 105] on span "on [DATE]" at bounding box center [191, 105] width 28 height 8
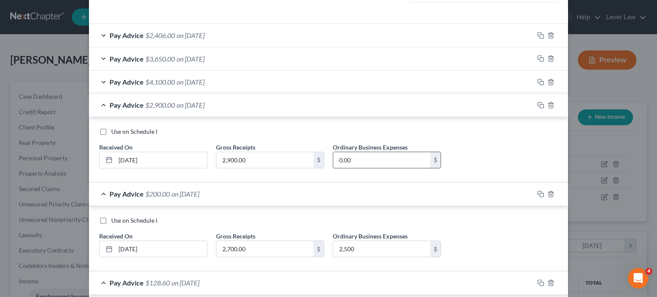
click at [351, 160] on input "0.00" at bounding box center [381, 160] width 97 height 16
type input "2,500"
click at [204, 82] on span "on [DATE]" at bounding box center [191, 82] width 28 height 8
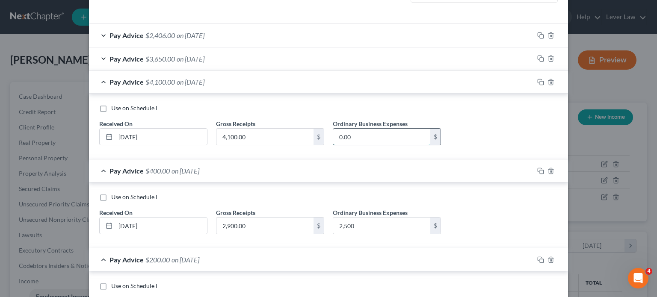
click at [356, 135] on input "0.00" at bounding box center [381, 137] width 97 height 16
type input "2,500"
click at [204, 56] on span "on [DATE]" at bounding box center [191, 59] width 28 height 8
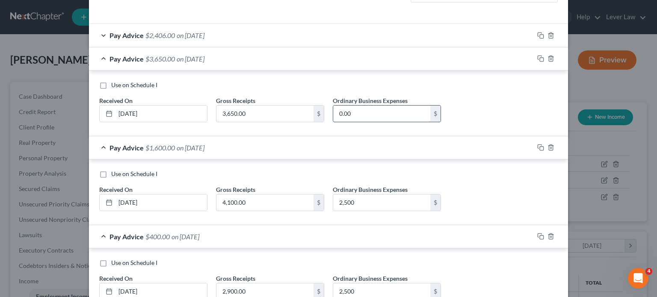
click at [352, 115] on input "0.00" at bounding box center [381, 114] width 97 height 16
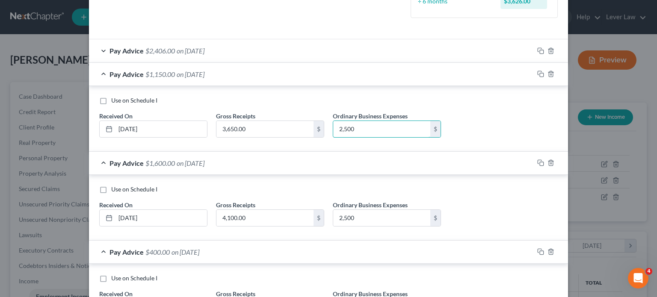
scroll to position [205, 0]
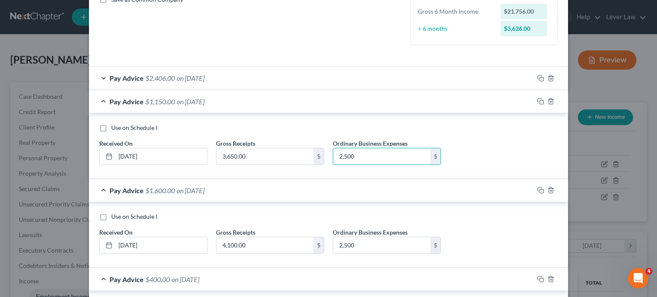
type input "2,500"
click at [222, 80] on div "Pay Advice $2,406.00 on [DATE]" at bounding box center [311, 78] width 445 height 23
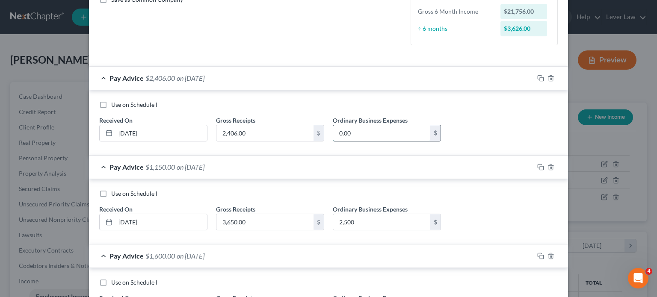
click at [371, 130] on input "0.00" at bounding box center [381, 133] width 97 height 16
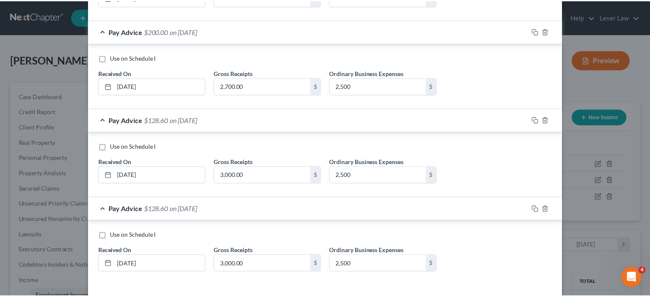
scroll to position [642, 0]
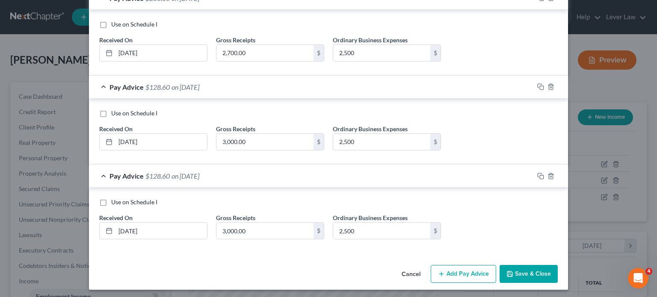
type input "2,500"
click at [520, 270] on button "Save & Close" at bounding box center [529, 274] width 58 height 18
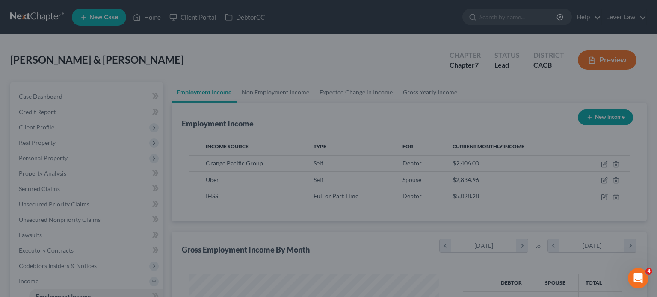
scroll to position [427517, 427405]
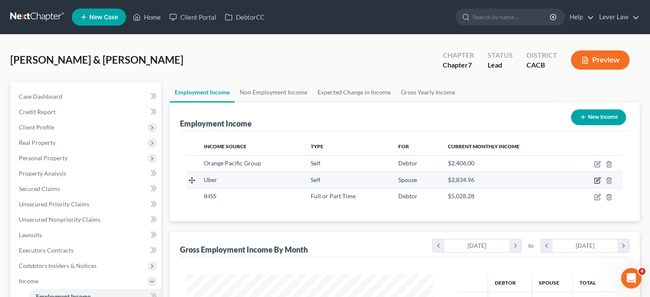
click at [595, 180] on icon "button" at bounding box center [597, 180] width 5 height 5
select select "1"
select select "4"
select select "0"
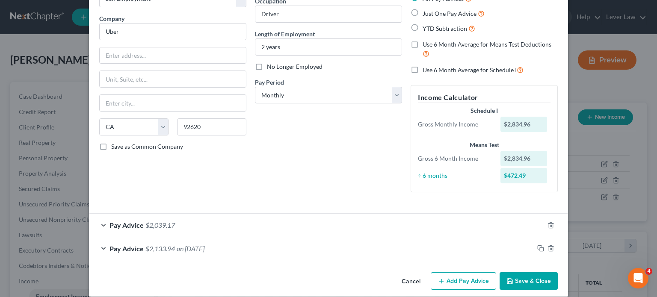
scroll to position [59, 0]
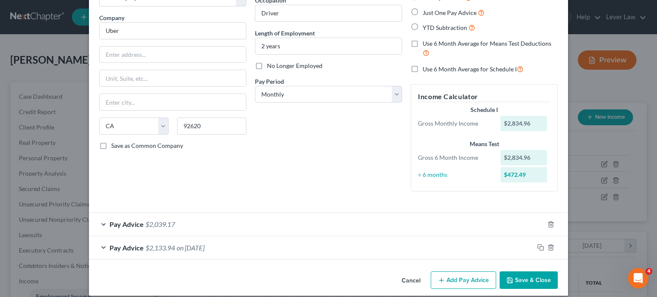
click at [344, 229] on div "Pay Advice $2,039.17" at bounding box center [316, 224] width 455 height 23
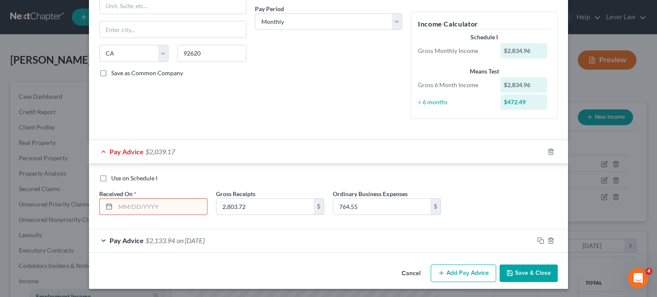
scroll to position [133, 0]
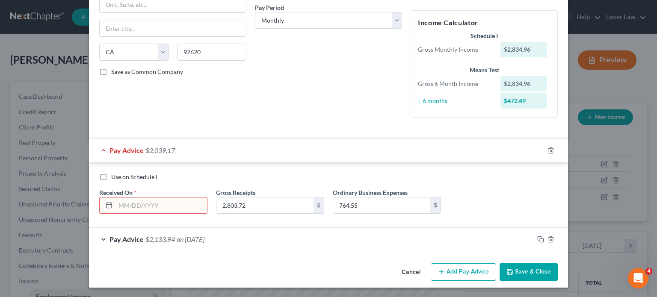
click at [347, 240] on div "Pay Advice $2,133.94 on [DATE]" at bounding box center [311, 239] width 445 height 23
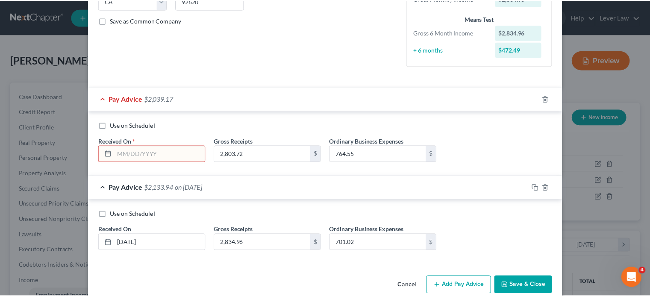
scroll to position [198, 0]
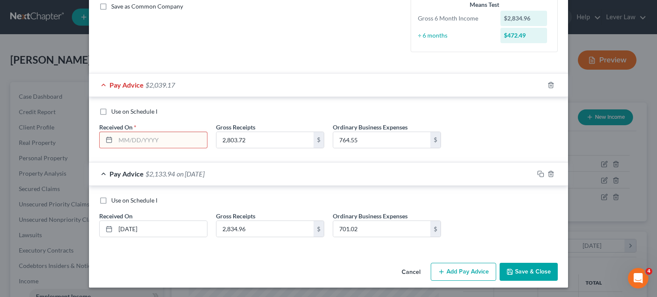
click at [141, 144] on input "text" at bounding box center [161, 140] width 92 height 16
type input "[DATE]"
click at [526, 274] on button "Save & Close" at bounding box center [529, 272] width 58 height 18
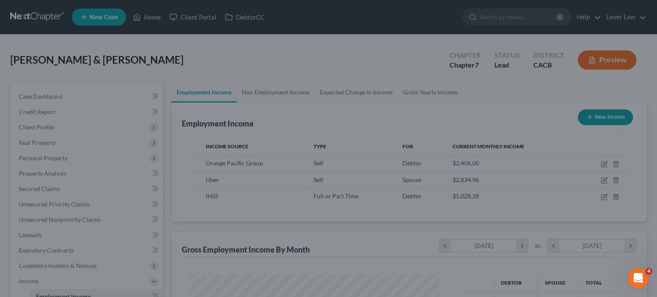
scroll to position [427517, 427405]
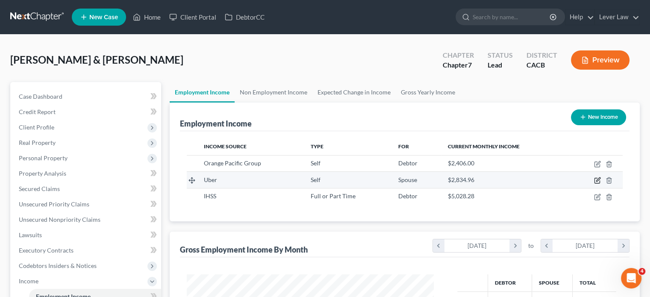
click at [597, 180] on icon "button" at bounding box center [599, 180] width 4 height 4
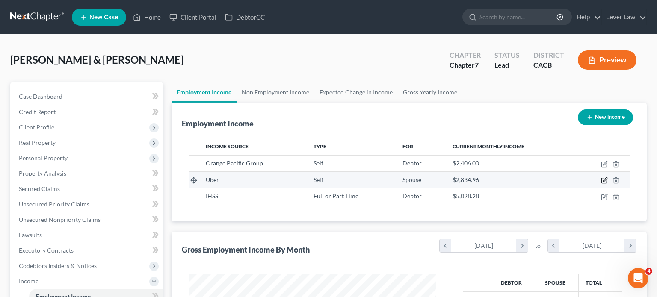
select select "1"
select select "4"
select select "0"
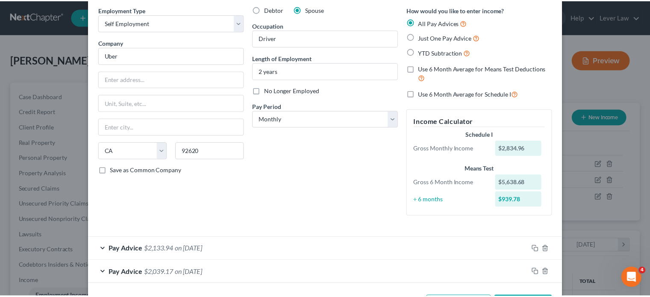
scroll to position [68, 0]
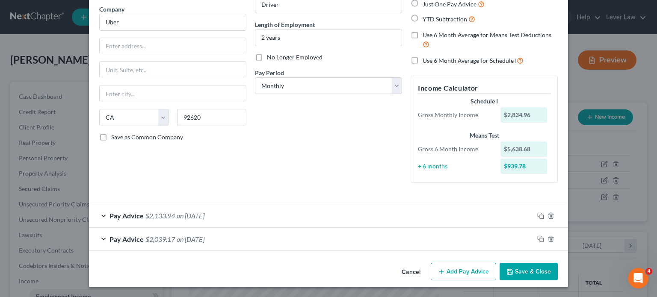
click at [517, 272] on button "Save & Close" at bounding box center [529, 272] width 58 height 18
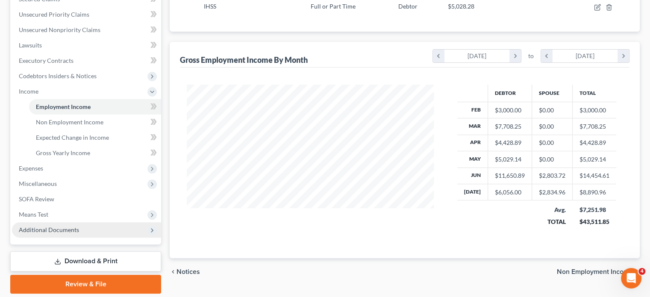
scroll to position [214, 0]
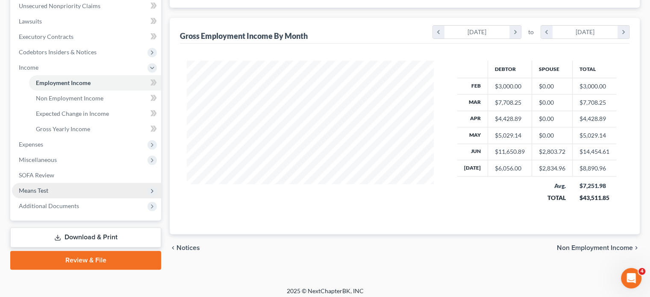
click at [46, 195] on span "Means Test" at bounding box center [86, 190] width 149 height 15
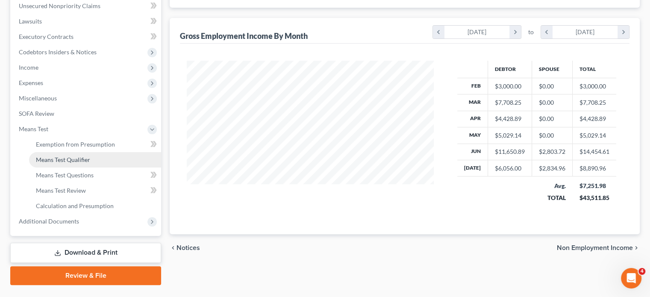
click at [70, 163] on link "Means Test Qualifier" at bounding box center [95, 159] width 132 height 15
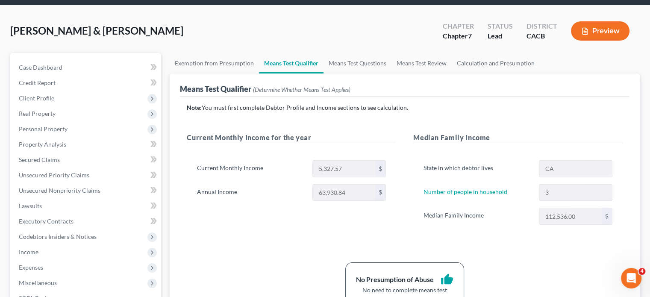
scroll to position [86, 0]
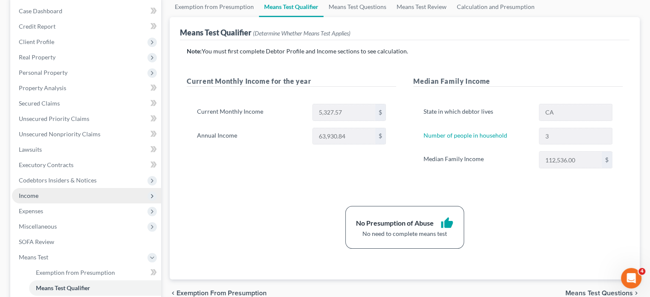
click at [57, 199] on span "Income" at bounding box center [86, 195] width 149 height 15
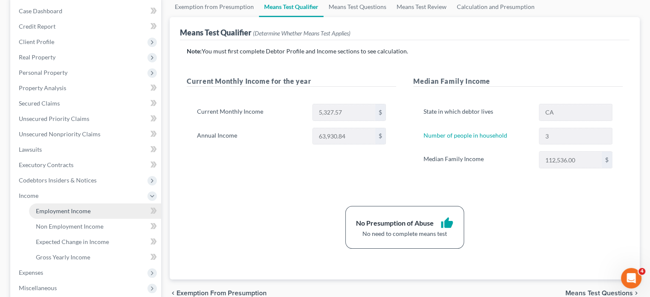
click at [58, 210] on span "Employment Income" at bounding box center [63, 210] width 55 height 7
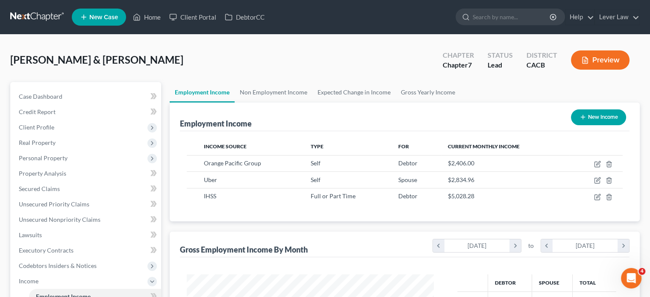
scroll to position [152, 264]
click at [287, 94] on link "Non Employment Income" at bounding box center [274, 92] width 78 height 21
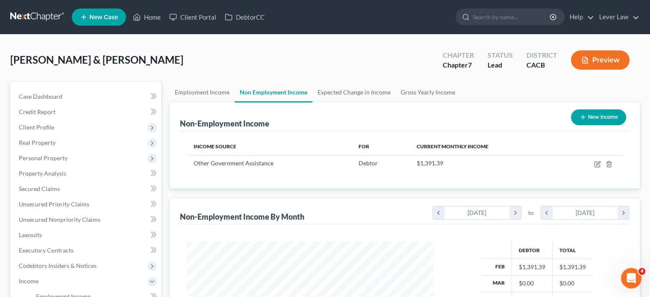
scroll to position [152, 264]
click at [210, 95] on link "Employment Income" at bounding box center [202, 92] width 65 height 21
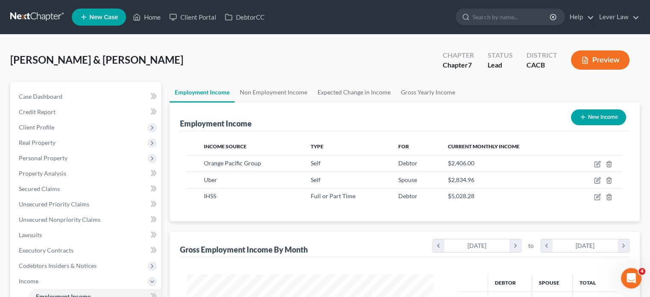
scroll to position [152, 264]
